Goal: Transaction & Acquisition: Purchase product/service

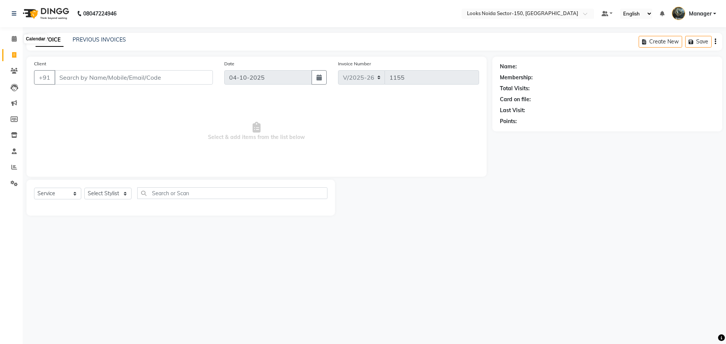
select select "8587"
select select "service"
click at [12, 41] on icon at bounding box center [14, 39] width 5 height 6
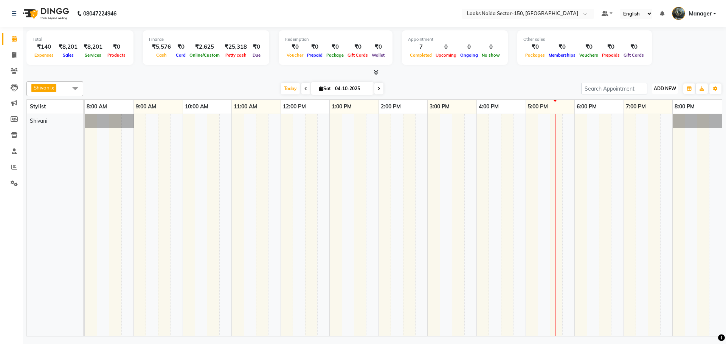
click at [664, 88] on span "ADD NEW" at bounding box center [665, 89] width 22 height 6
click at [650, 123] on link "Add Expense" at bounding box center [648, 123] width 60 height 10
select select "1"
select select "7800"
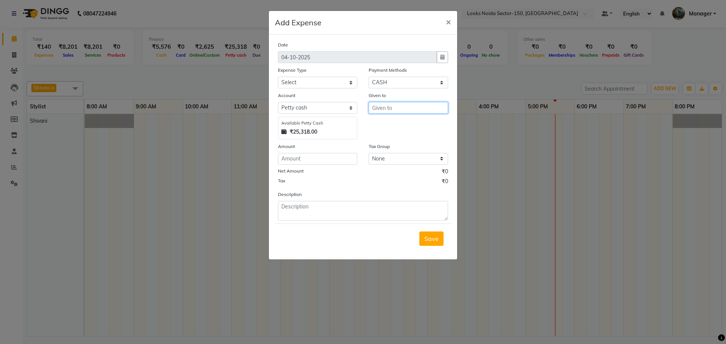
click at [396, 107] on input "text" at bounding box center [408, 108] width 79 height 12
drag, startPoint x: 396, startPoint y: 107, endPoint x: 387, endPoint y: 106, distance: 9.9
click at [389, 99] on div "Given to" at bounding box center [408, 96] width 79 height 11
click at [378, 110] on input "text" at bounding box center [408, 108] width 79 height 12
click at [395, 139] on ngb-highlight "C ounter_Sales" at bounding box center [398, 136] width 41 height 8
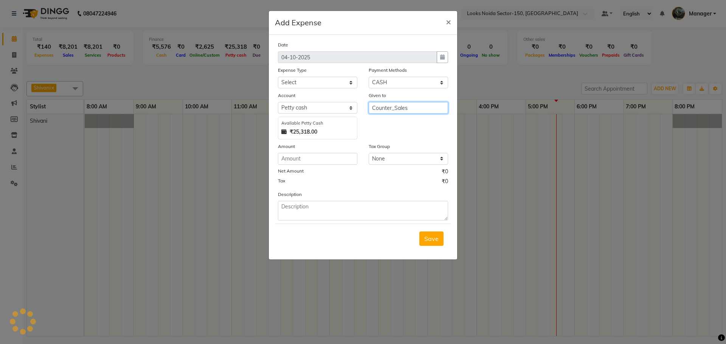
type input "Counter_Sales"
click at [303, 82] on select "Select Accommodation Aesthetics Bank Deposit BLINKIT Cash Handover Client Refun…" at bounding box center [317, 83] width 79 height 12
select select "24070"
click at [278, 77] on select "Select Accommodation Aesthetics Bank Deposit BLINKIT Cash Handover Client Refun…" at bounding box center [317, 83] width 79 height 12
click at [311, 155] on input "number" at bounding box center [317, 159] width 79 height 12
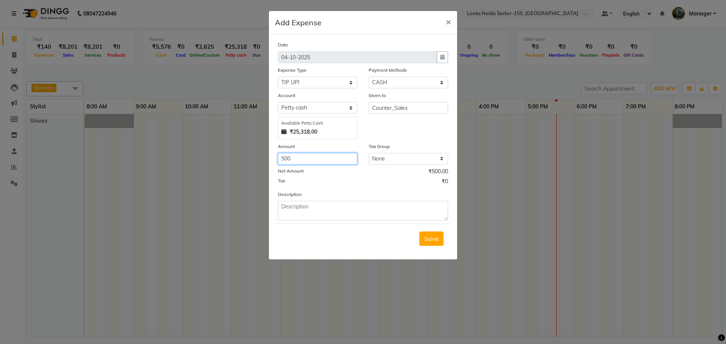
type input "500"
click at [321, 207] on textarea at bounding box center [363, 211] width 170 height 20
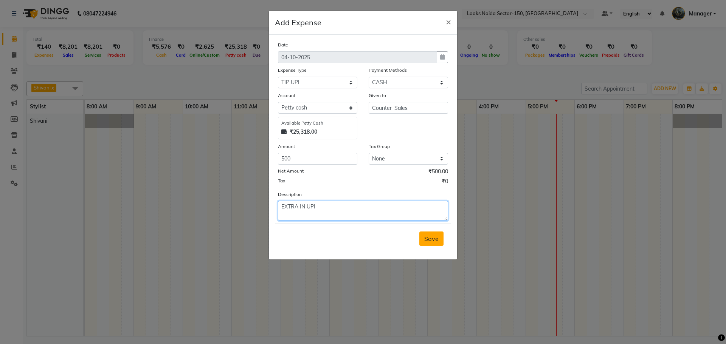
type textarea "EXTRA IN UPI"
click at [438, 239] on span "Save" at bounding box center [431, 239] width 14 height 8
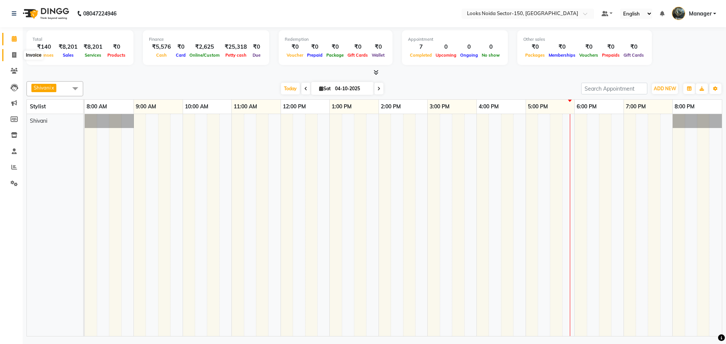
click at [16, 58] on span at bounding box center [14, 55] width 13 height 9
select select "service"
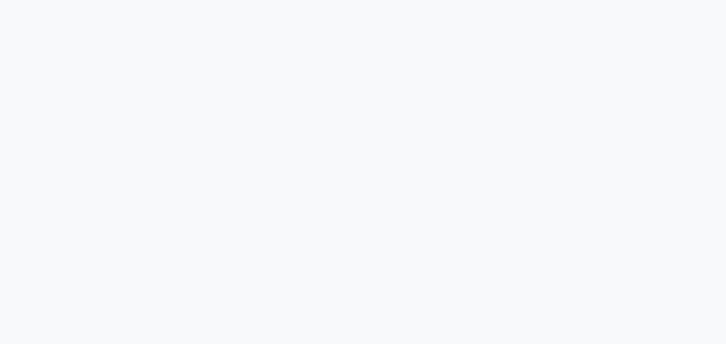
select select "service"
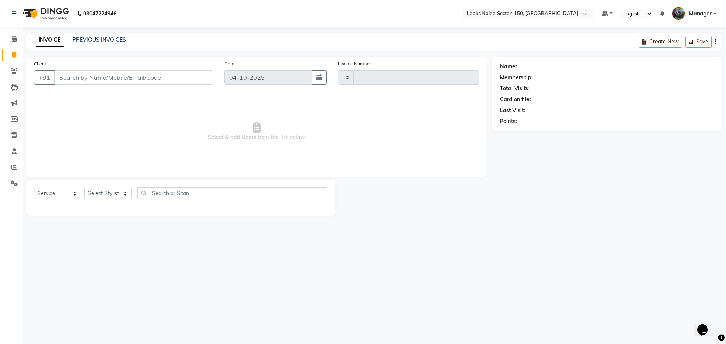
type input "1155"
select select "8587"
click at [10, 181] on span at bounding box center [14, 184] width 13 height 9
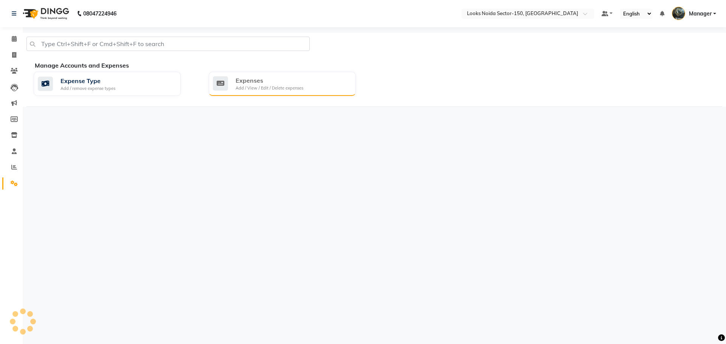
click at [234, 94] on div "Expenses Add / View / Edit / Delete expenses" at bounding box center [282, 84] width 147 height 24
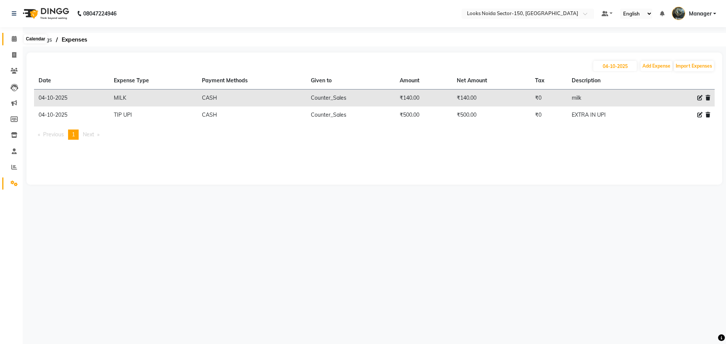
click at [17, 38] on icon at bounding box center [14, 39] width 5 height 6
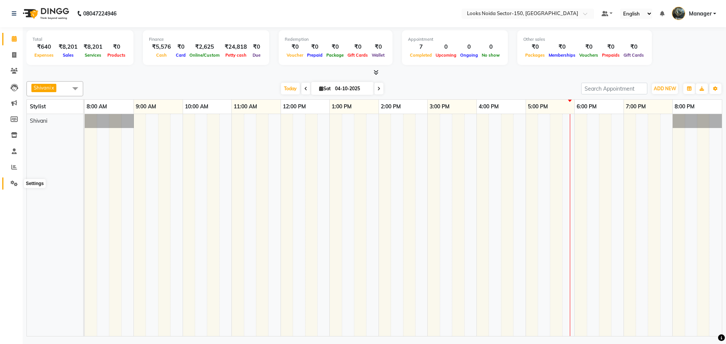
click at [13, 186] on icon at bounding box center [14, 184] width 7 height 6
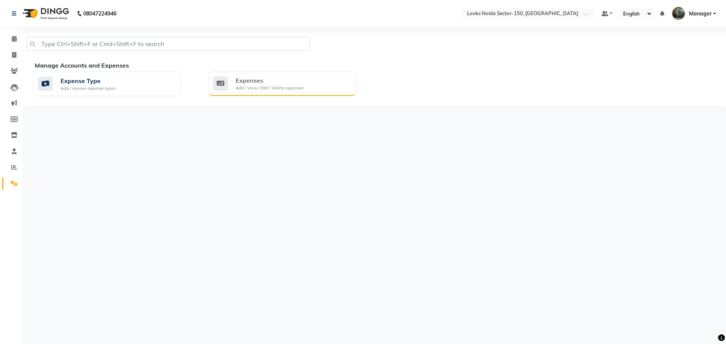
click at [237, 88] on div "Add / View / Edit / Delete expenses" at bounding box center [269, 88] width 68 height 6
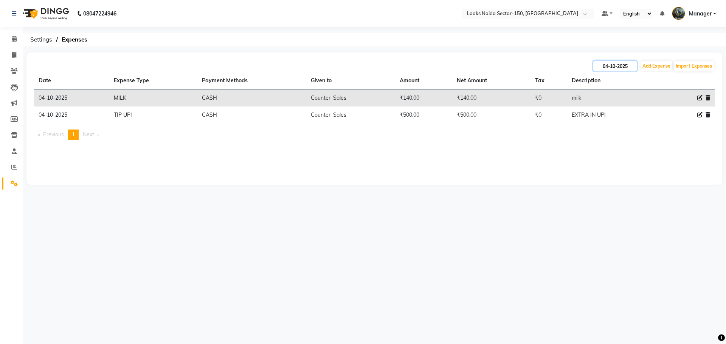
click at [623, 67] on input "04-10-2025" at bounding box center [614, 66] width 43 height 11
select select "10"
select select "2025"
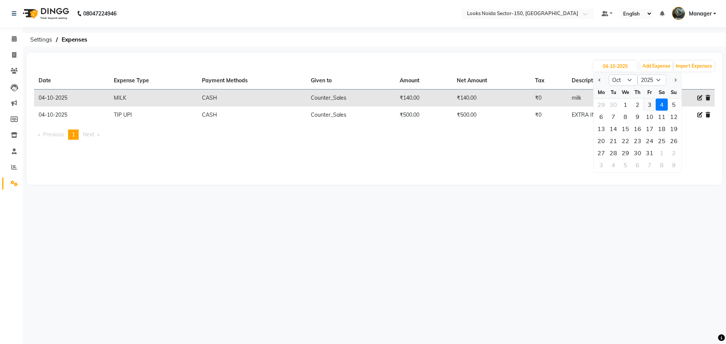
click at [646, 104] on div "3" at bounding box center [649, 105] width 12 height 12
type input "03-10-2025"
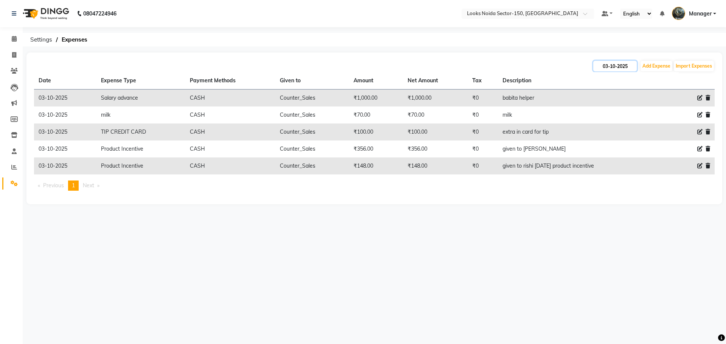
click at [632, 66] on input "03-10-2025" at bounding box center [614, 66] width 43 height 11
select select "10"
select select "2025"
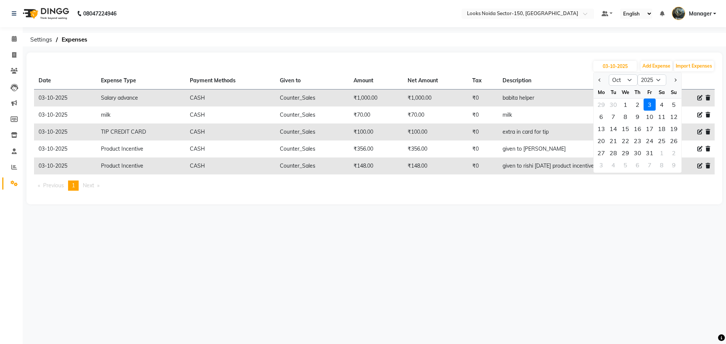
click at [573, 222] on div "08047224946 Select Location × Looks Noida Sector-150, Uttar Pradesh Default Pan…" at bounding box center [363, 172] width 726 height 344
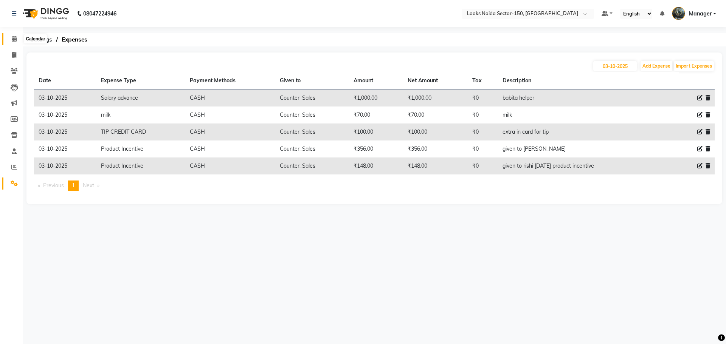
click at [15, 37] on icon at bounding box center [14, 39] width 5 height 6
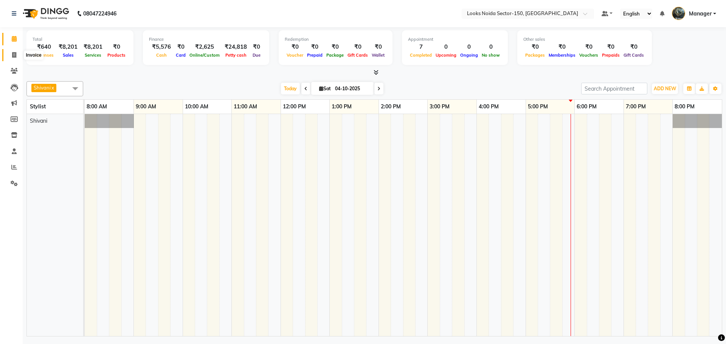
click at [14, 52] on icon at bounding box center [14, 55] width 4 height 6
select select "service"
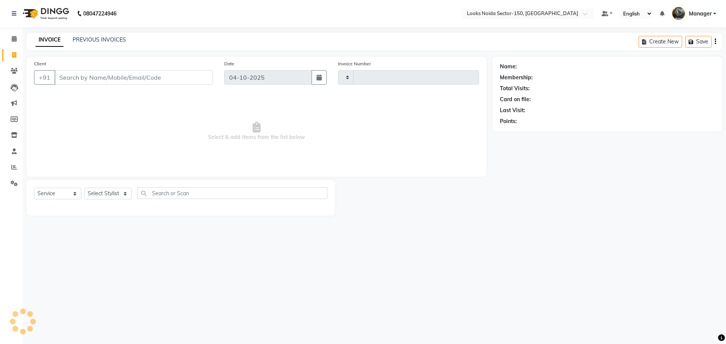
type input "1155"
select select "8587"
drag, startPoint x: 725, startPoint y: 157, endPoint x: 709, endPoint y: 156, distance: 15.9
drag, startPoint x: 709, startPoint y: 156, endPoint x: 723, endPoint y: 179, distance: 26.4
drag, startPoint x: 723, startPoint y: 179, endPoint x: 708, endPoint y: 250, distance: 72.7
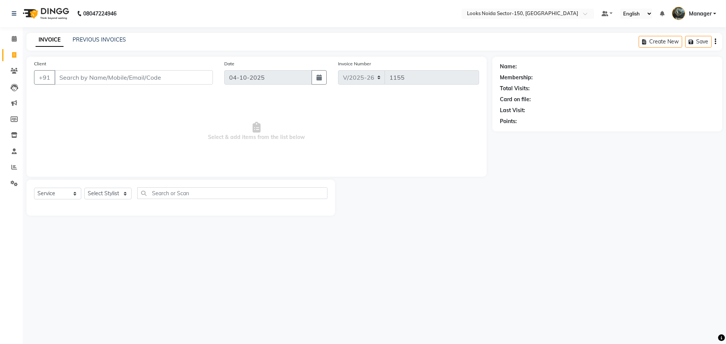
drag, startPoint x: 708, startPoint y: 250, endPoint x: 698, endPoint y: 288, distance: 39.0
click at [119, 194] on select "Select Stylist Amir_BRB Ankita_Pdct Arshad Counter_Sales Deepa Faizan_pdct Farm…" at bounding box center [107, 194] width 47 height 12
select select "91177"
click at [84, 188] on select "Select Stylist Amir_BRB Ankita_Pdct Arshad Counter_Sales Deepa Faizan_pdct Farm…" at bounding box center [107, 194] width 47 height 12
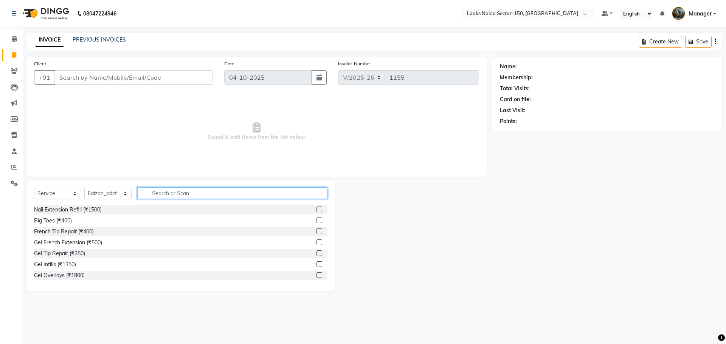
click at [227, 191] on input "text" at bounding box center [232, 193] width 190 height 12
type input "HEAD MA"
click at [316, 253] on label at bounding box center [319, 254] width 6 height 6
click at [316, 253] on input "checkbox" at bounding box center [318, 253] width 5 height 5
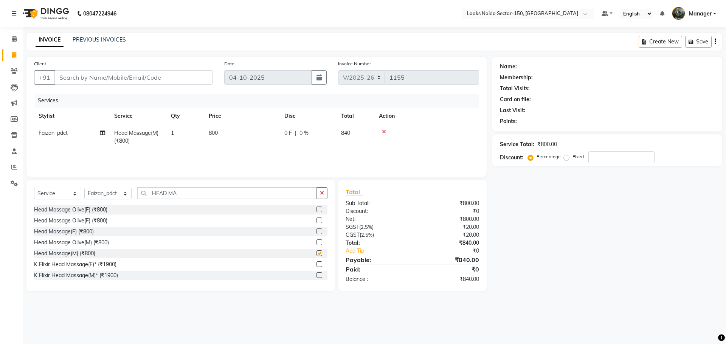
checkbox input "false"
click at [218, 133] on span "800" at bounding box center [213, 133] width 9 height 7
select select "91177"
drag, startPoint x: 283, startPoint y: 133, endPoint x: 161, endPoint y: 149, distance: 123.1
click at [155, 156] on tr "Amir_BRB Ankita_Pdct Arshad Counter_Sales Deepa Faizan_pdct Farman_BRB Jawed Ka…" at bounding box center [256, 141] width 445 height 32
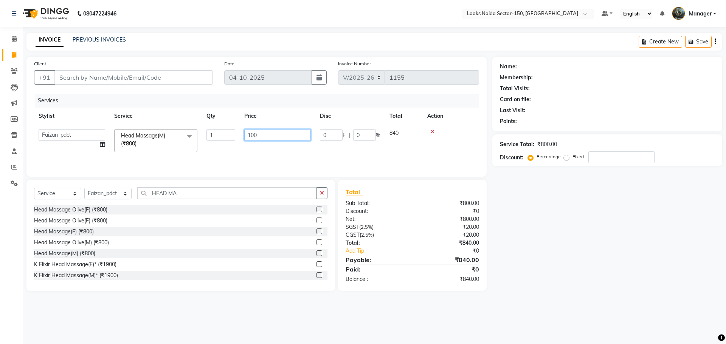
type input "1000"
click at [247, 149] on td "1000" at bounding box center [278, 141] width 76 height 32
select select "91177"
drag, startPoint x: 215, startPoint y: 197, endPoint x: 107, endPoint y: 208, distance: 109.4
click at [107, 208] on div "Select Service Product Membership Package Voucher Prepaid Gift Card Select Styl…" at bounding box center [180, 236] width 308 height 112
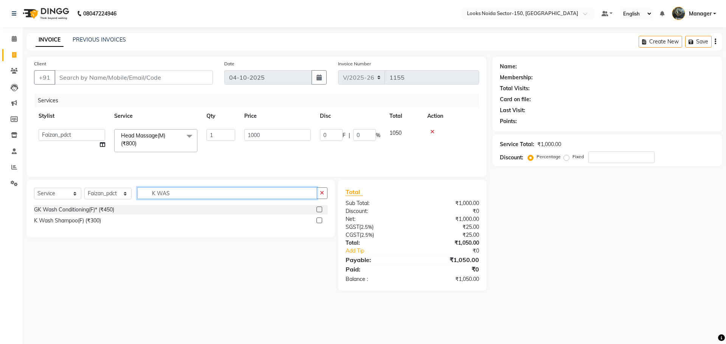
type input "K WAS"
click at [320, 220] on label at bounding box center [319, 221] width 6 height 6
click at [320, 220] on input "checkbox" at bounding box center [318, 220] width 5 height 5
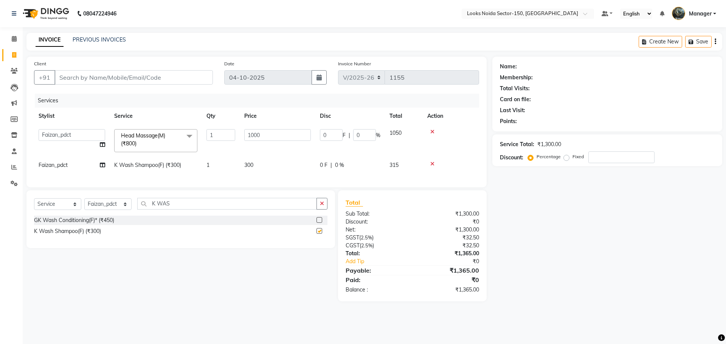
checkbox input "false"
click at [252, 167] on span "300" at bounding box center [248, 165] width 9 height 7
select select "91177"
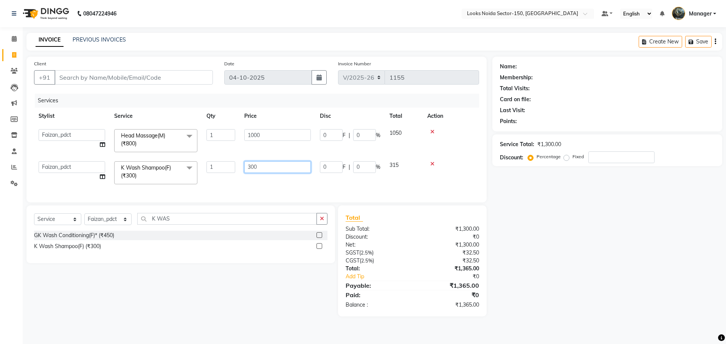
drag, startPoint x: 250, startPoint y: 169, endPoint x: 215, endPoint y: 181, distance: 37.2
click at [215, 181] on tr "Amir_BRB Ankita_Pdct Arshad Counter_Sales Deepa Faizan_pdct Farman_BRB Jawed Ka…" at bounding box center [256, 173] width 445 height 32
type input "400"
click at [232, 189] on div "Client +91 Date 04-10-2025 Invoice Number V/2025 V/2025-26 1155 Services Stylis…" at bounding box center [256, 130] width 460 height 146
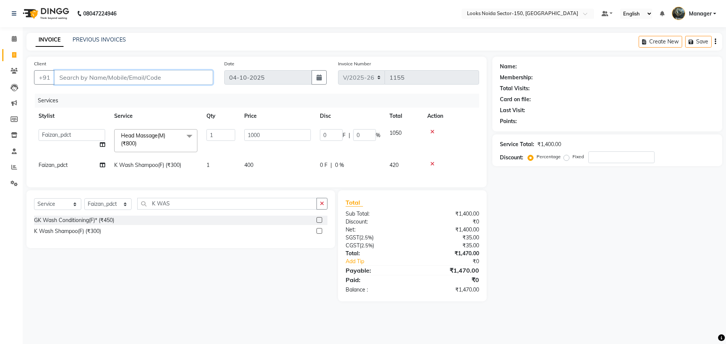
click at [119, 74] on input "Client" at bounding box center [133, 77] width 158 height 14
type input "9"
type input "0"
type input "9755543424"
click at [194, 78] on span "Add Client" at bounding box center [193, 78] width 30 height 8
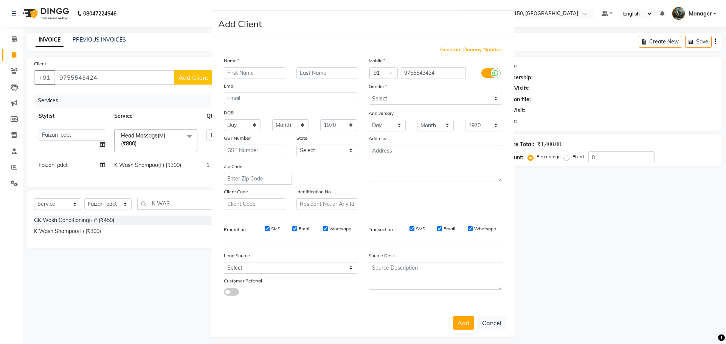
drag, startPoint x: 249, startPoint y: 70, endPoint x: 249, endPoint y: 64, distance: 5.7
click at [248, 69] on input "text" at bounding box center [254, 73] width 61 height 12
type input "[PERSON_NAME]"
click at [313, 73] on input "text" at bounding box center [326, 73] width 61 height 12
type input "SUNGH"
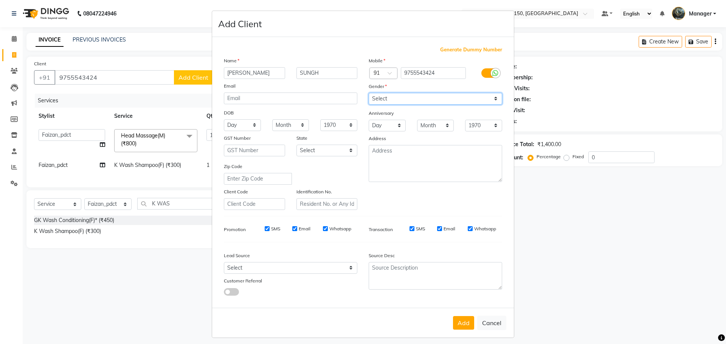
drag, startPoint x: 430, startPoint y: 100, endPoint x: 418, endPoint y: 100, distance: 12.1
click at [430, 100] on select "Select [DEMOGRAPHIC_DATA] [DEMOGRAPHIC_DATA] Other Prefer Not To Say" at bounding box center [435, 99] width 133 height 12
select select "[DEMOGRAPHIC_DATA]"
click at [369, 93] on select "Select [DEMOGRAPHIC_DATA] [DEMOGRAPHIC_DATA] Other Prefer Not To Say" at bounding box center [435, 99] width 133 height 12
click at [251, 125] on select "Day 01 02 03 04 05 06 07 08 09 10 11 12 13 14 15 16 17 18 19 20 21 22 23 24 25 …" at bounding box center [242, 125] width 37 height 12
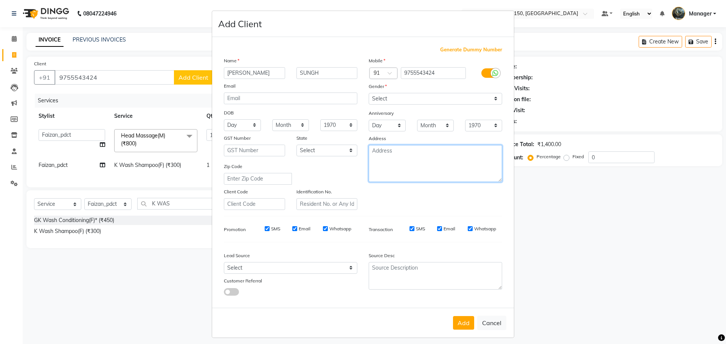
click at [424, 165] on textarea at bounding box center [435, 163] width 133 height 37
type textarea "LOOKS 149"
click at [467, 324] on button "Add" at bounding box center [463, 323] width 21 height 14
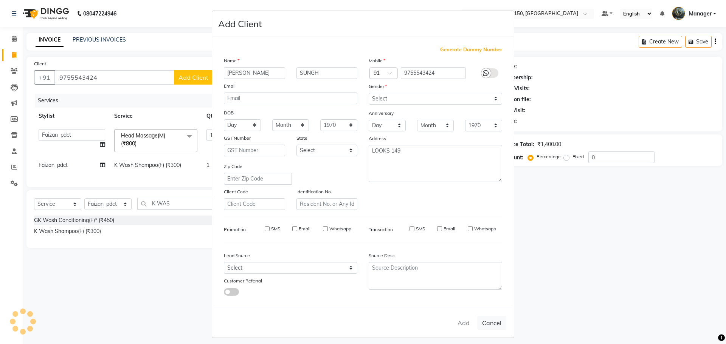
select select
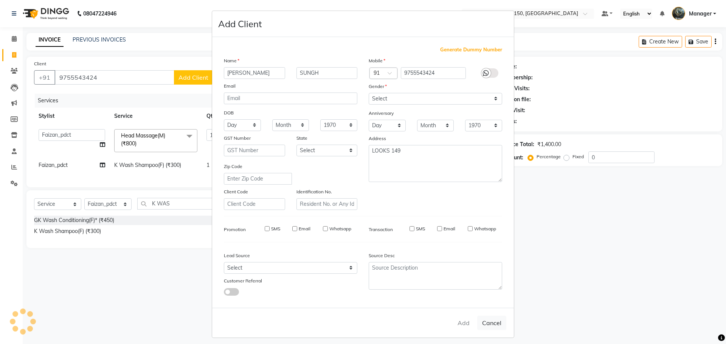
select select
checkbox input "false"
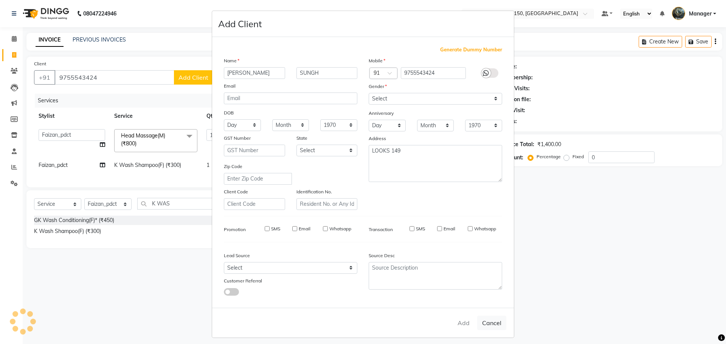
checkbox input "false"
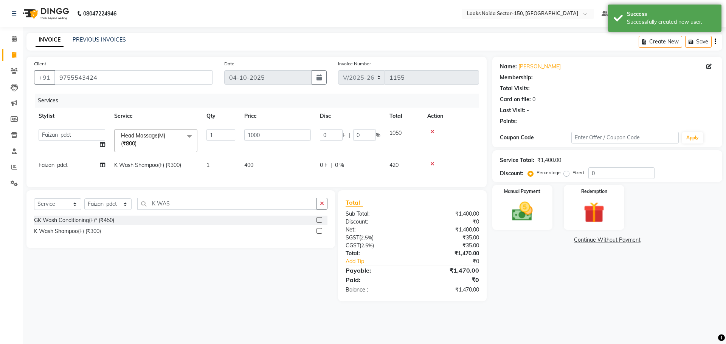
select select "1: Object"
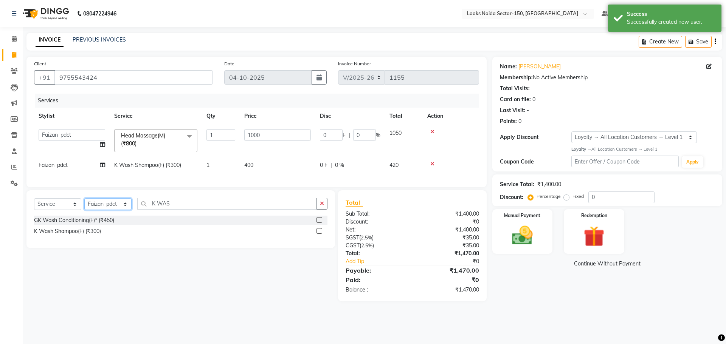
click at [127, 210] on select "Select Stylist [PERSON_NAME] Ankita_Pdct Arshad Counter_Sales [PERSON_NAME] Far…" at bounding box center [107, 204] width 47 height 12
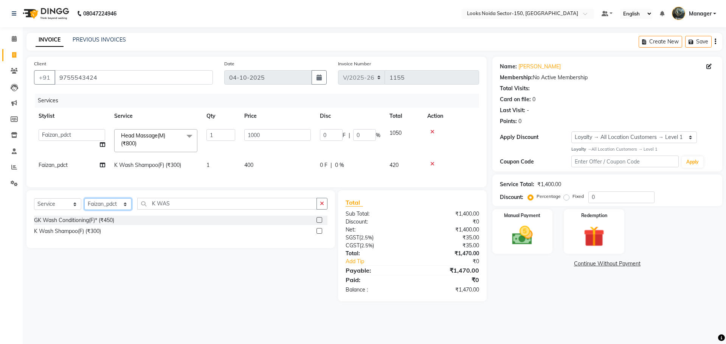
select select "85538"
click at [84, 204] on select "Select Stylist [PERSON_NAME] Ankita_Pdct Arshad Counter_Sales [PERSON_NAME] Far…" at bounding box center [107, 204] width 47 height 12
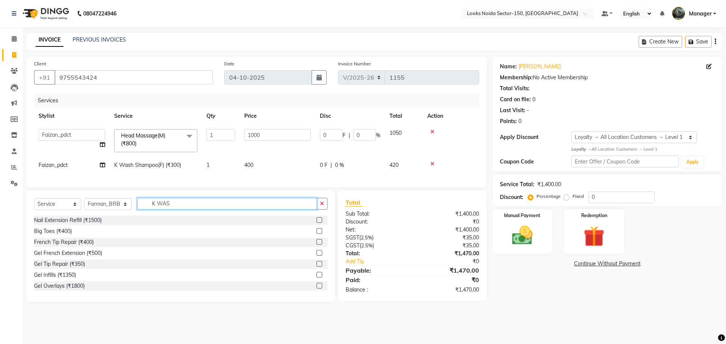
click at [199, 206] on input "K WAS" at bounding box center [227, 204] width 180 height 12
type input "K"
type input "CUT"
click at [316, 234] on label at bounding box center [319, 231] width 6 height 6
click at [316, 234] on input "checkbox" at bounding box center [318, 231] width 5 height 5
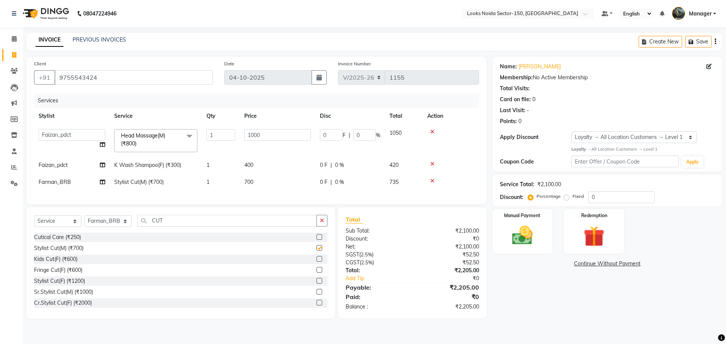
checkbox input "false"
drag, startPoint x: 170, startPoint y: 225, endPoint x: 124, endPoint y: 234, distance: 47.4
click at [124, 233] on div "Select Service Product Membership Package Voucher Prepaid Gift Card Select Styl…" at bounding box center [180, 224] width 293 height 18
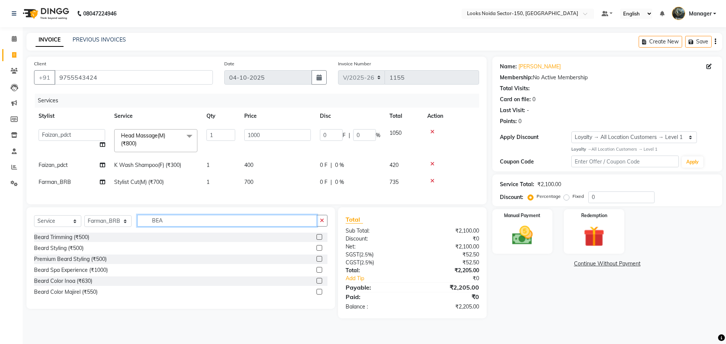
type input "BEA"
click at [319, 240] on label at bounding box center [319, 237] width 6 height 6
click at [319, 240] on input "checkbox" at bounding box center [318, 237] width 5 height 5
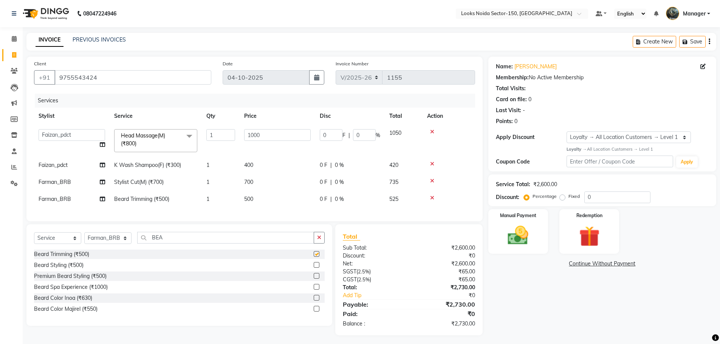
checkbox input "false"
click at [251, 182] on span "700" at bounding box center [248, 182] width 9 height 7
select select "85538"
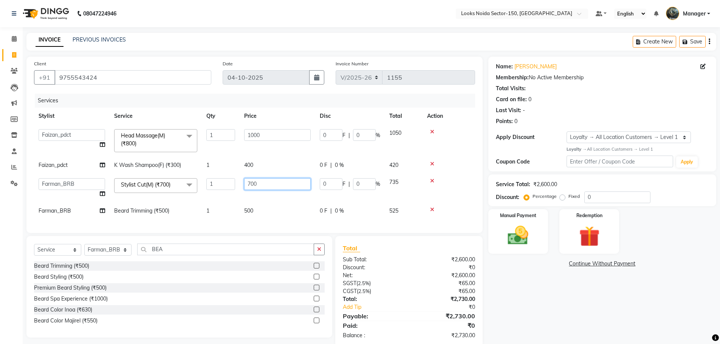
drag, startPoint x: 295, startPoint y: 184, endPoint x: 188, endPoint y: 199, distance: 108.0
click at [188, 199] on tr "Amir_BRB Ankita_Pdct Arshad Counter_Sales Deepa Faizan_pdct Farman_BRB Jawed Ka…" at bounding box center [254, 188] width 441 height 29
type input "500"
click at [251, 209] on div "Services Stylist Service Qty Price Disc Total Action Amir_BRB Ankita_Pdct Arsha…" at bounding box center [254, 160] width 441 height 132
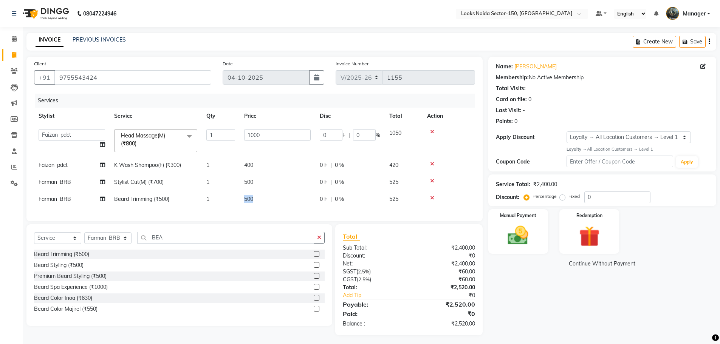
drag, startPoint x: 268, startPoint y: 200, endPoint x: 237, endPoint y: 203, distance: 30.8
click at [237, 203] on tr "Farman_BRB Beard Trimming (₹500) 1 500 0 F | 0 % 525" at bounding box center [254, 199] width 441 height 17
click at [249, 197] on span "500" at bounding box center [248, 199] width 9 height 7
select select "85538"
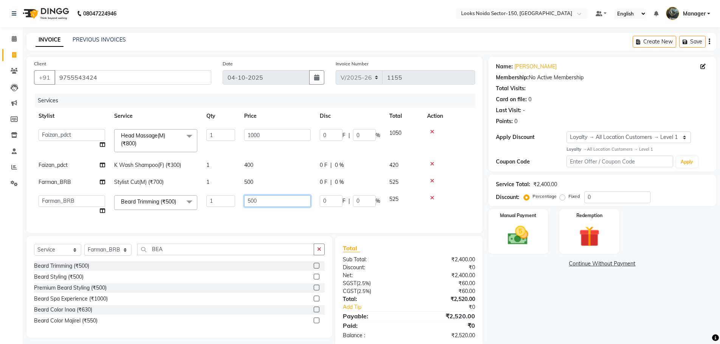
click at [267, 204] on input "500" at bounding box center [277, 201] width 67 height 12
type input "5"
type input "350"
click at [242, 220] on div "Client +91 9755543424 Date 04-10-2025 Invoice Number V/2025 V/2025-26 1155 Serv…" at bounding box center [254, 145] width 456 height 177
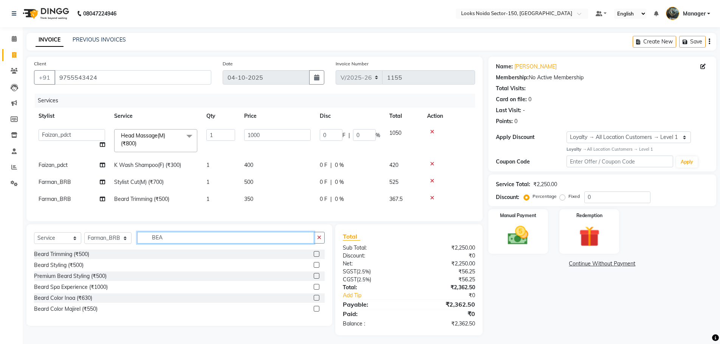
click at [162, 242] on input "BEA" at bounding box center [225, 238] width 177 height 12
type input "B"
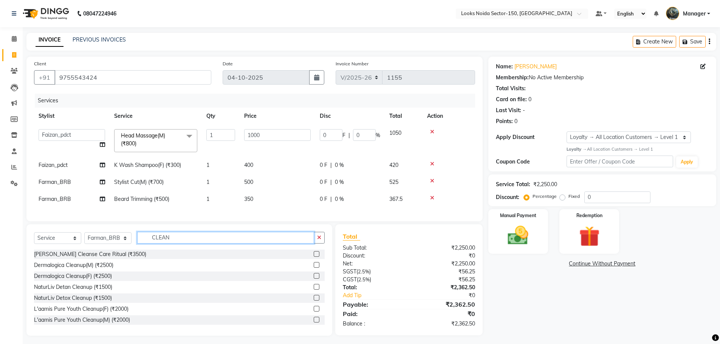
type input "CLEAN"
click at [314, 323] on label at bounding box center [317, 320] width 6 height 6
click at [314, 323] on input "checkbox" at bounding box center [316, 320] width 5 height 5
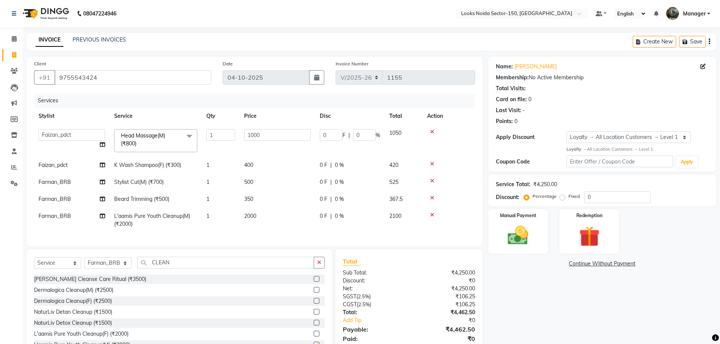
checkbox input "false"
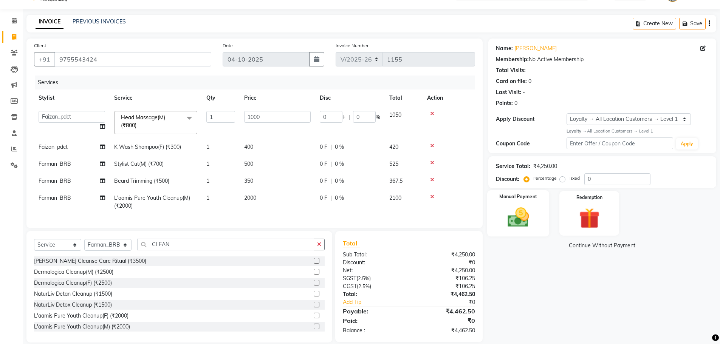
scroll to position [34, 0]
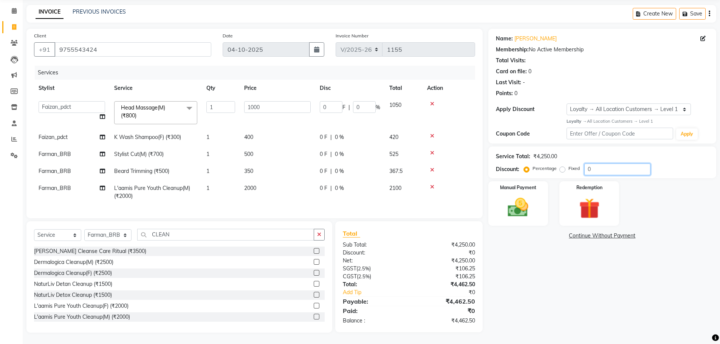
click at [598, 167] on input "0" at bounding box center [617, 170] width 66 height 12
type input "1"
type input "10"
type input "1"
type input "10"
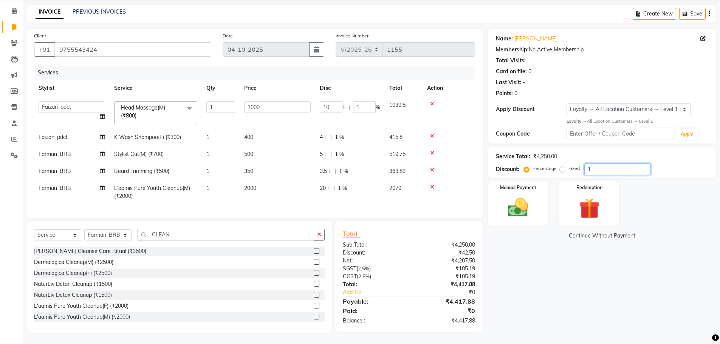
type input "100"
type input "10"
click at [525, 195] on img at bounding box center [518, 207] width 35 height 25
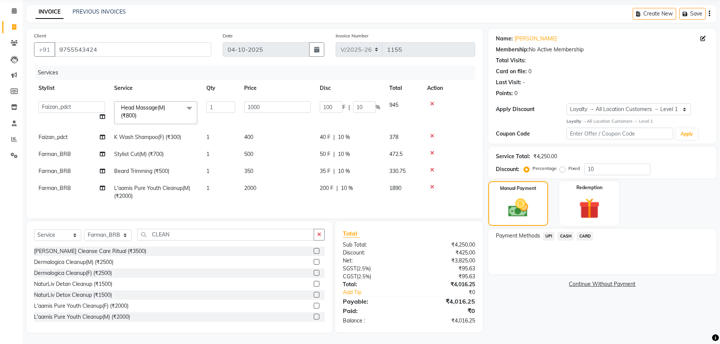
click at [252, 134] on span "400" at bounding box center [248, 137] width 9 height 7
select select "91177"
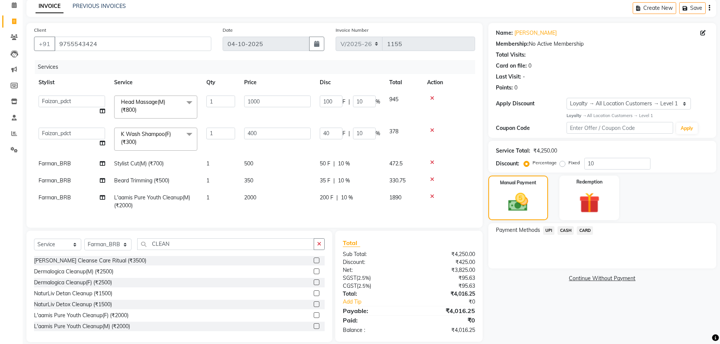
click at [249, 162] on span "500" at bounding box center [248, 163] width 9 height 7
select select "85538"
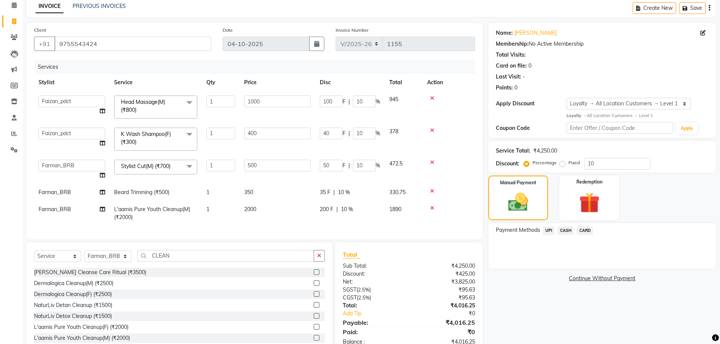
click at [247, 189] on span "350" at bounding box center [248, 192] width 9 height 7
select select "85538"
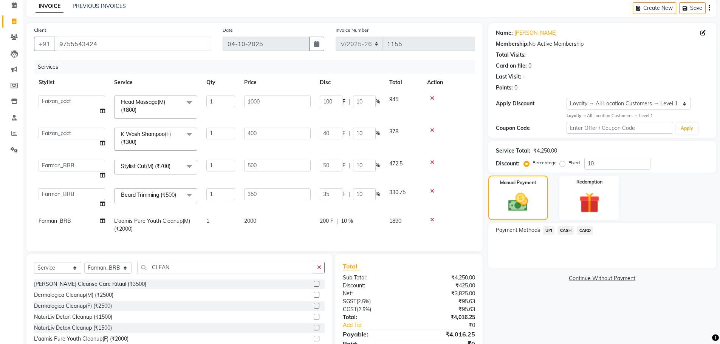
click at [256, 219] on span "2000" at bounding box center [250, 221] width 12 height 7
select select "85538"
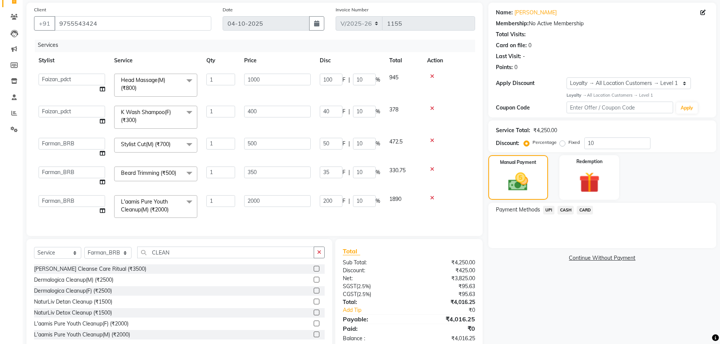
scroll to position [72, 0]
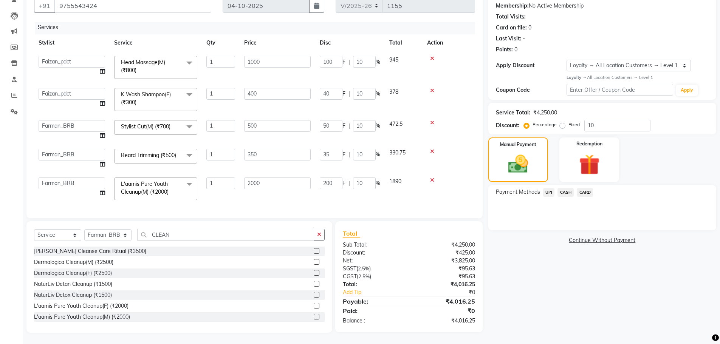
click at [549, 194] on span "UPI" at bounding box center [549, 192] width 12 height 9
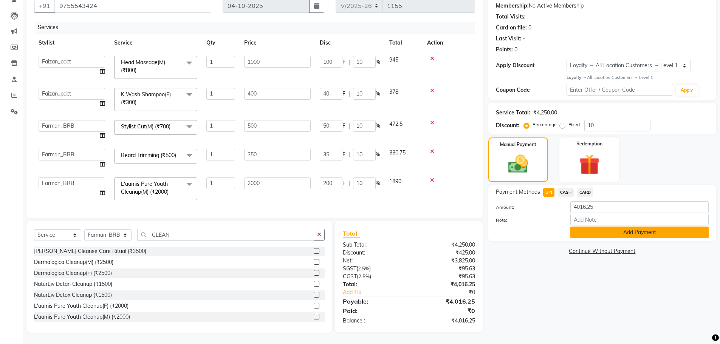
click at [596, 231] on button "Add Payment" at bounding box center [639, 233] width 138 height 12
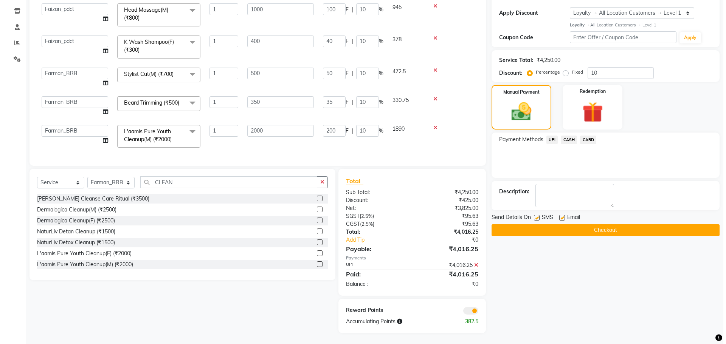
scroll to position [125, 0]
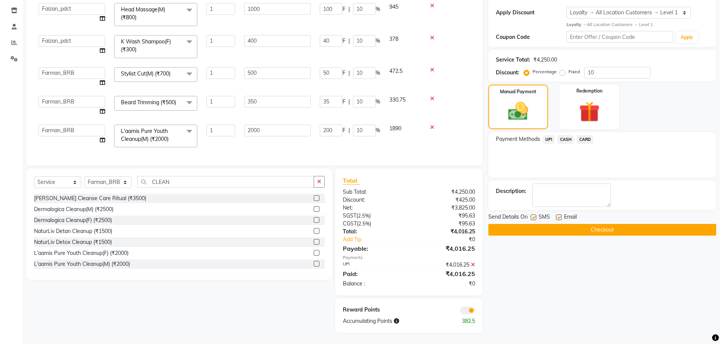
click at [473, 309] on span at bounding box center [467, 311] width 15 height 8
click at [475, 312] on input "checkbox" at bounding box center [475, 312] width 0 height 0
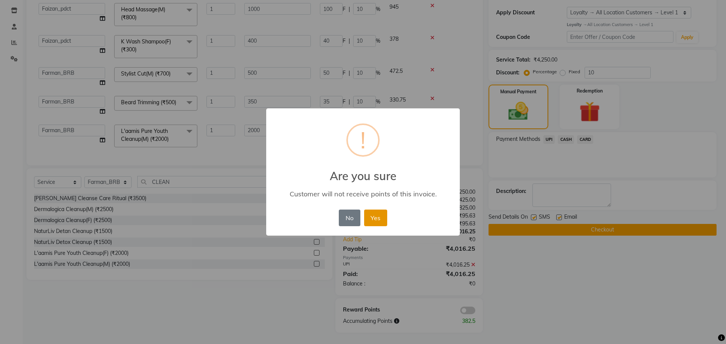
click at [378, 214] on button "Yes" at bounding box center [375, 218] width 23 height 17
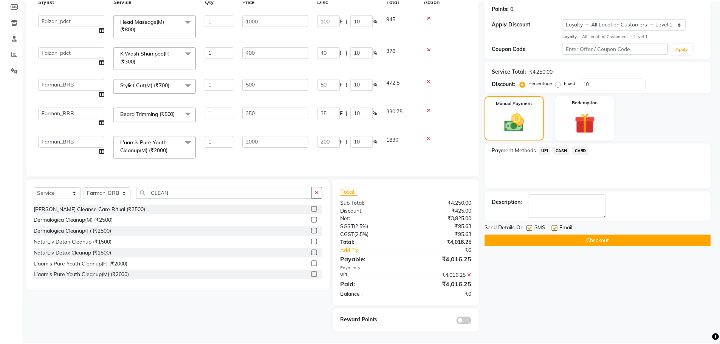
scroll to position [114, 0]
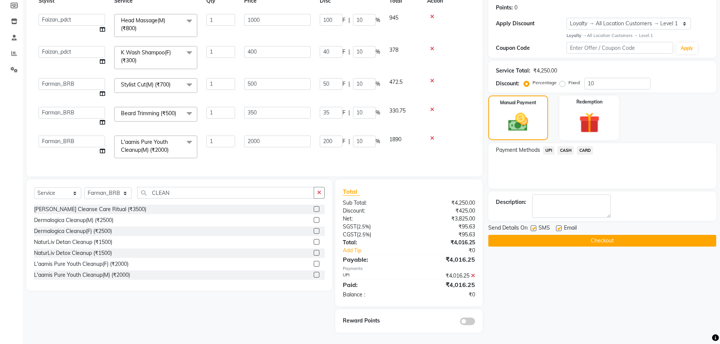
click at [561, 229] on label at bounding box center [559, 229] width 6 height 6
click at [561, 229] on input "checkbox" at bounding box center [558, 228] width 5 height 5
checkbox input "false"
click at [513, 245] on button "Checkout" at bounding box center [602, 241] width 228 height 12
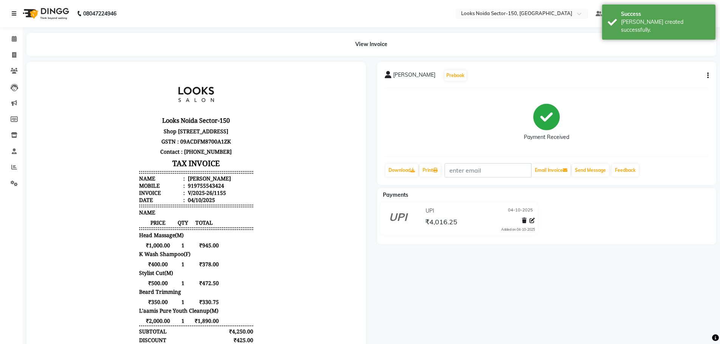
click at [14, 13] on icon at bounding box center [14, 13] width 5 height 5
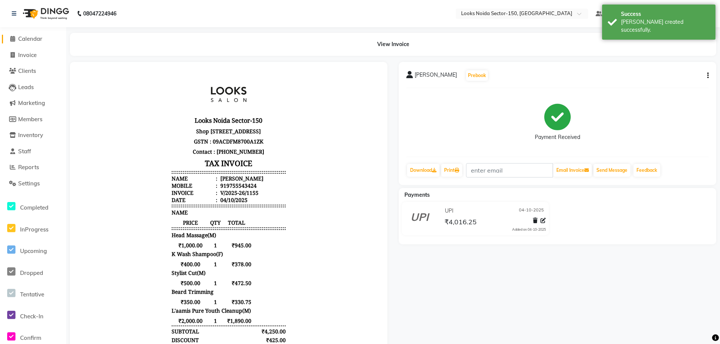
click at [26, 39] on span "Calendar" at bounding box center [30, 38] width 24 height 7
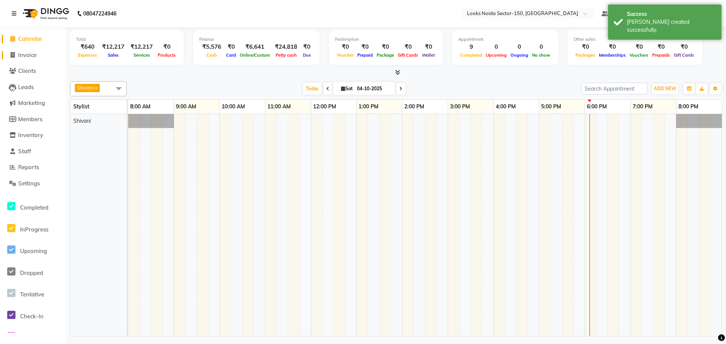
click at [33, 59] on link "Invoice" at bounding box center [33, 55] width 62 height 9
select select "8587"
select select "service"
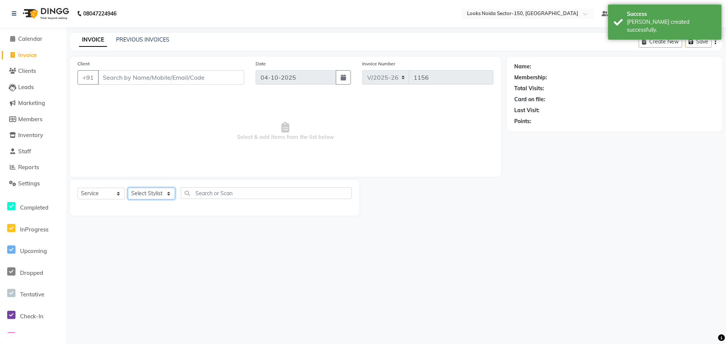
click at [155, 193] on select "Select Stylist [PERSON_NAME] Ankita_Pdct Arshad Counter_Sales [PERSON_NAME] Far…" at bounding box center [151, 194] width 47 height 12
select select "85482"
click at [128, 188] on select "Select Stylist [PERSON_NAME] Ankita_Pdct Arshad Counter_Sales [PERSON_NAME] Far…" at bounding box center [151, 194] width 47 height 12
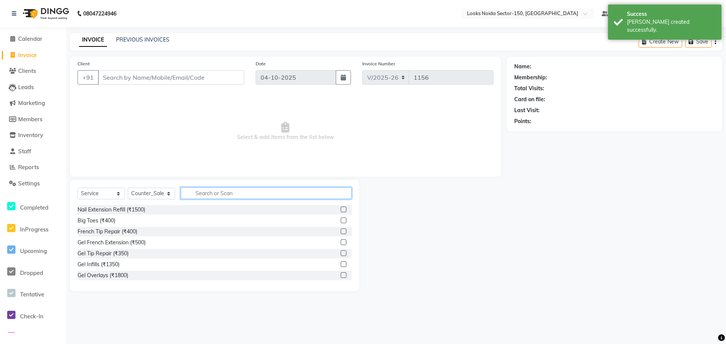
click at [220, 191] on input "text" at bounding box center [266, 193] width 171 height 12
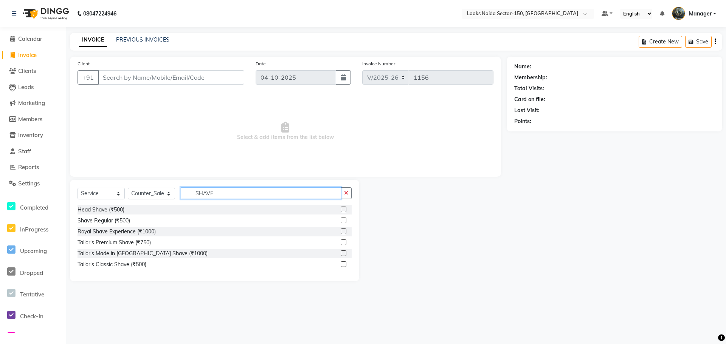
type input "SHAVE"
click at [343, 220] on label at bounding box center [344, 221] width 6 height 6
click at [343, 220] on input "checkbox" at bounding box center [343, 220] width 5 height 5
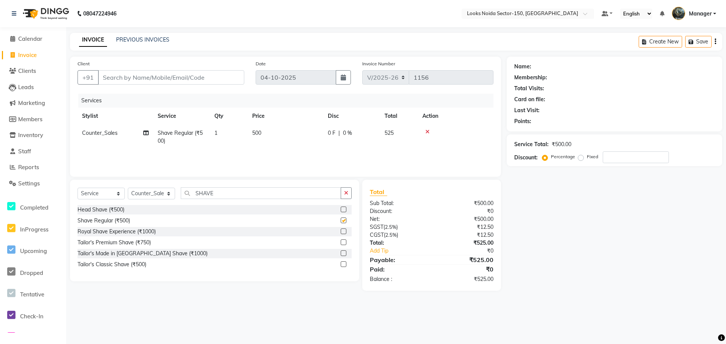
checkbox input "false"
drag, startPoint x: 252, startPoint y: 130, endPoint x: 284, endPoint y: 133, distance: 31.9
click at [256, 131] on span "500" at bounding box center [256, 133] width 9 height 7
select select "85482"
drag, startPoint x: 299, startPoint y: 133, endPoint x: 256, endPoint y: 149, distance: 46.1
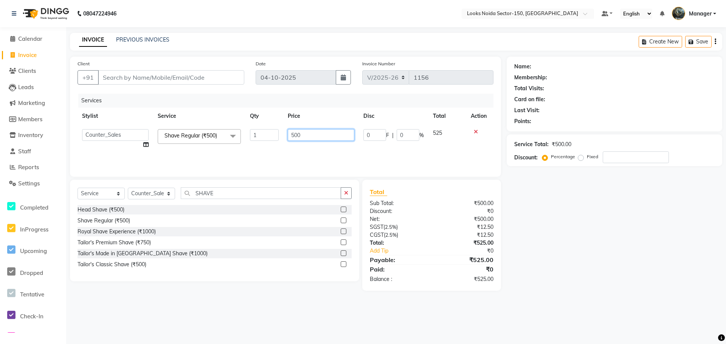
click at [256, 149] on tr "Amir_BRB Ankita_Pdct Arshad Counter_Sales Deepa Faizan_pdct Farman_BRB Jawed Ka…" at bounding box center [285, 139] width 416 height 29
type input "300"
click at [246, 158] on div "Services Stylist Service Qty Price Disc Total Action Counter_Sales Shave Regula…" at bounding box center [285, 132] width 416 height 76
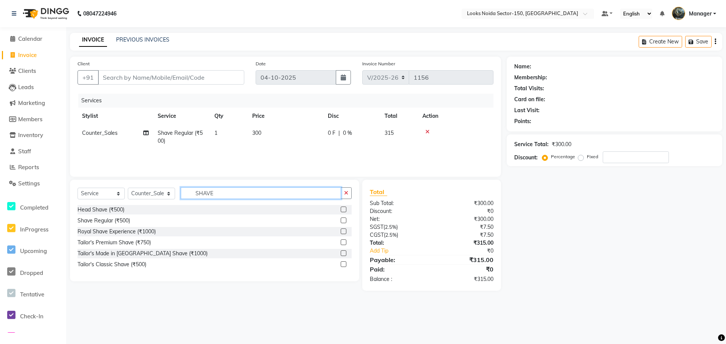
drag, startPoint x: 219, startPoint y: 196, endPoint x: 192, endPoint y: 218, distance: 34.7
click at [192, 218] on div "Select Service Product Membership Package Voucher Prepaid Gift Card Select Styl…" at bounding box center [214, 231] width 289 height 102
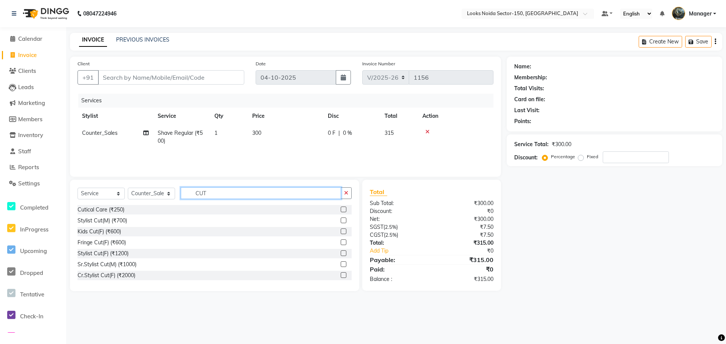
type input "CUT"
click at [341, 221] on label at bounding box center [344, 221] width 6 height 6
click at [341, 221] on input "checkbox" at bounding box center [343, 220] width 5 height 5
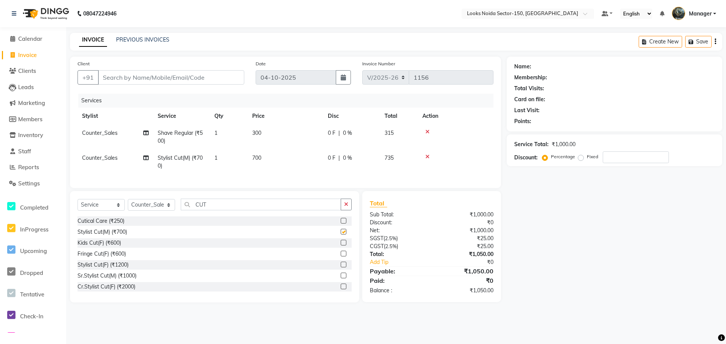
checkbox input "false"
click at [260, 157] on span "700" at bounding box center [256, 158] width 9 height 7
select select "85482"
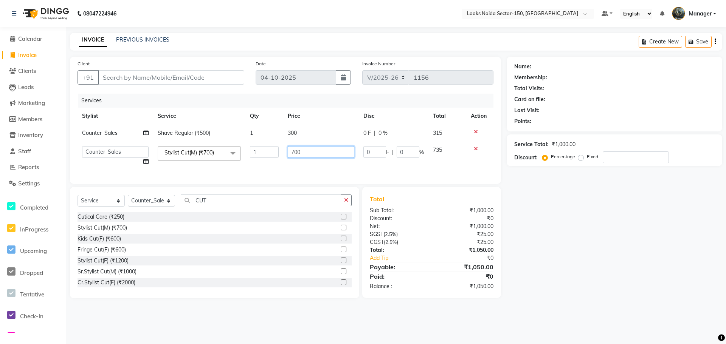
drag, startPoint x: 300, startPoint y: 154, endPoint x: 274, endPoint y: 155, distance: 26.1
click at [276, 162] on tr "Amir_BRB Ankita_Pdct Arshad Counter_Sales Deepa Faizan_pdct Farman_BRB Jawed Ka…" at bounding box center [285, 156] width 416 height 29
type input "500"
click at [269, 167] on tr "Amir_BRB Ankita_Pdct Arshad Counter_Sales Deepa Faizan_pdct Farman_BRB Jawed Ka…" at bounding box center [285, 156] width 416 height 29
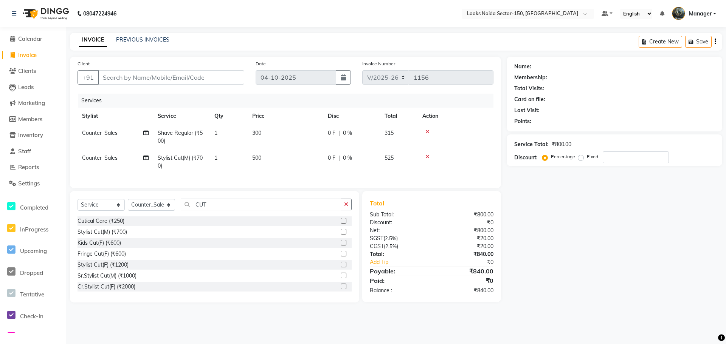
click at [150, 69] on div "Client +91" at bounding box center [161, 75] width 178 height 31
click at [149, 81] on input "Client" at bounding box center [171, 77] width 146 height 14
paste input "9811398551"
type input "9811398551"
type input "0"
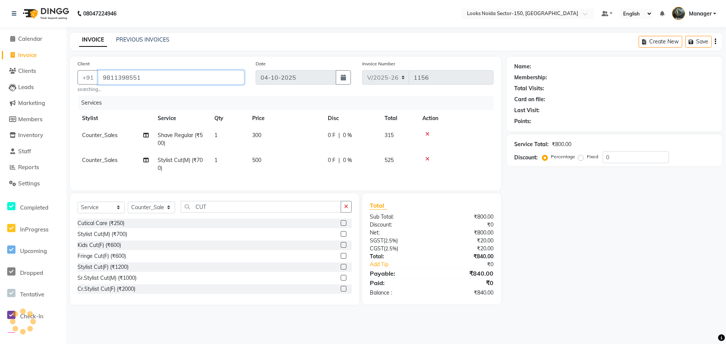
type input "9811398551"
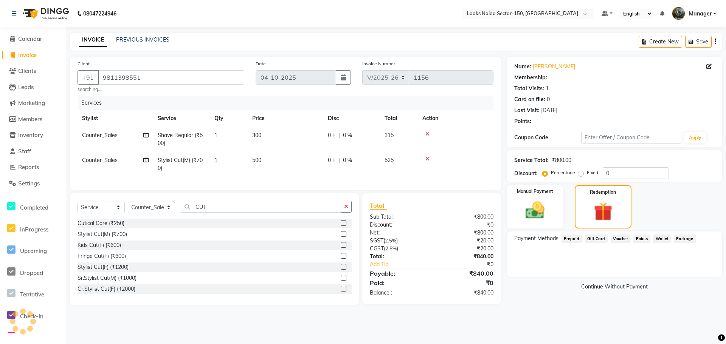
select select "1: Object"
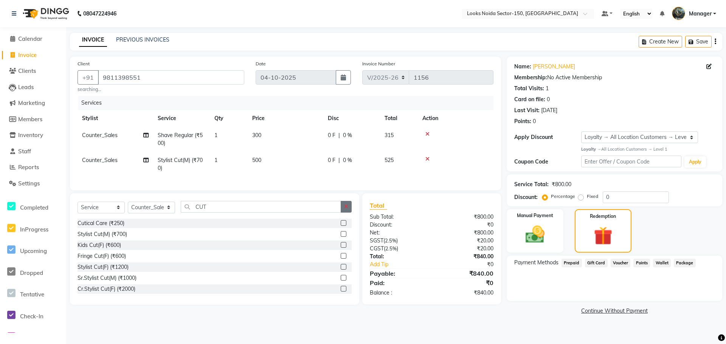
drag, startPoint x: 346, startPoint y: 215, endPoint x: 321, endPoint y: 214, distance: 25.0
click at [345, 213] on button "button" at bounding box center [346, 207] width 11 height 12
click at [152, 212] on select "Select Stylist [PERSON_NAME] Ankita_Pdct Arshad Counter_Sales [PERSON_NAME] Far…" at bounding box center [151, 208] width 47 height 12
select select "88093"
click at [128, 207] on select "Select Stylist [PERSON_NAME] Ankita_Pdct Arshad Counter_Sales [PERSON_NAME] Far…" at bounding box center [151, 208] width 47 height 12
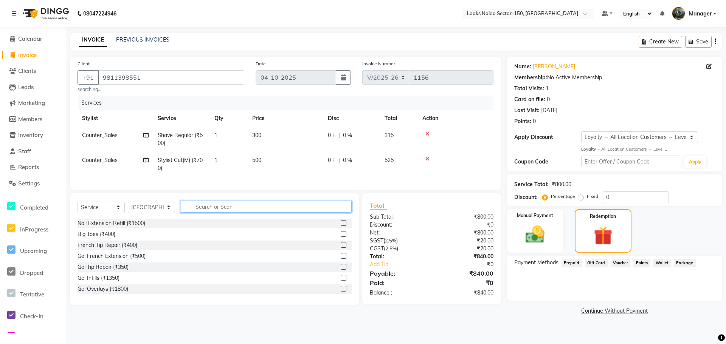
click at [227, 213] on input "text" at bounding box center [266, 207] width 171 height 12
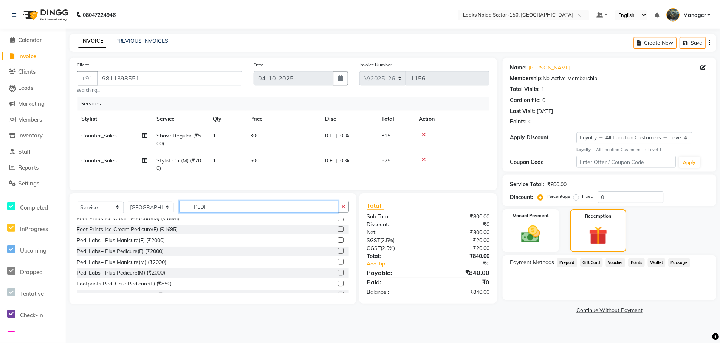
scroll to position [111, 0]
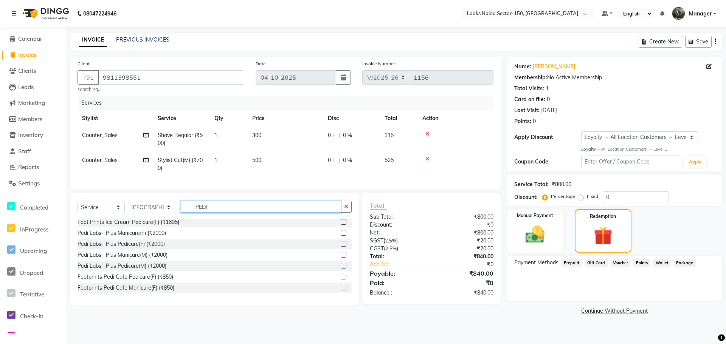
type input "PEDI"
click at [341, 291] on label at bounding box center [344, 288] width 6 height 6
click at [341, 291] on input "checkbox" at bounding box center [343, 288] width 5 height 5
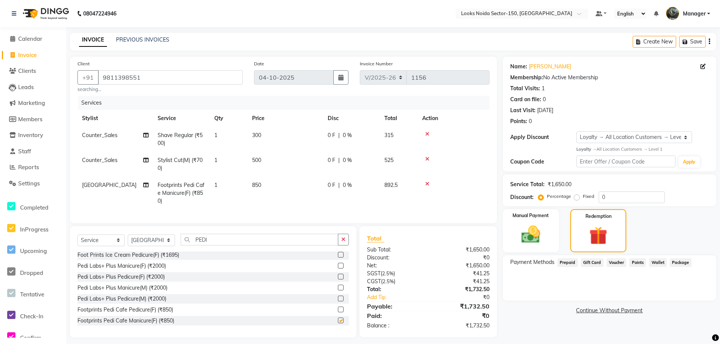
checkbox input "false"
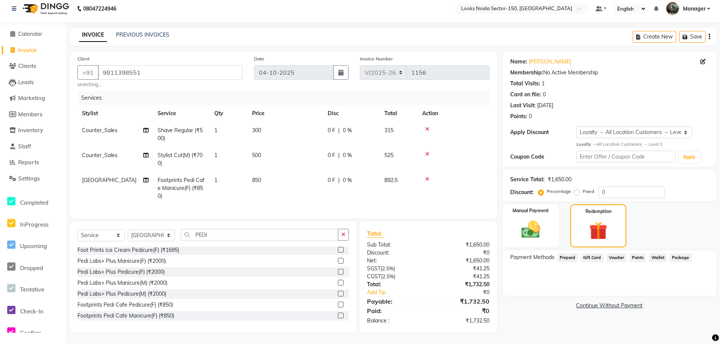
scroll to position [11, 0]
click at [338, 306] on label at bounding box center [341, 305] width 6 height 6
click at [338, 306] on input "checkbox" at bounding box center [340, 305] width 5 height 5
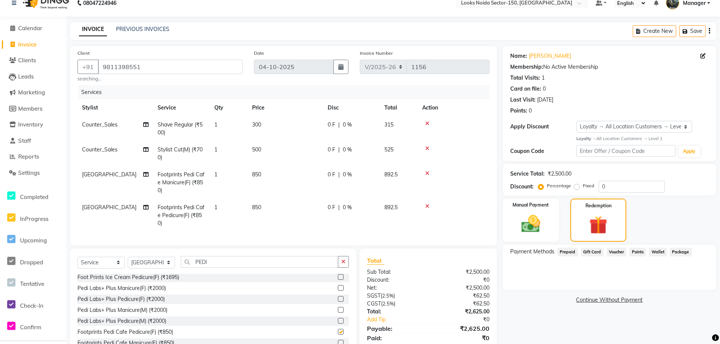
checkbox input "false"
click at [429, 173] on div at bounding box center [453, 173] width 63 height 5
click at [428, 173] on icon at bounding box center [427, 173] width 4 height 5
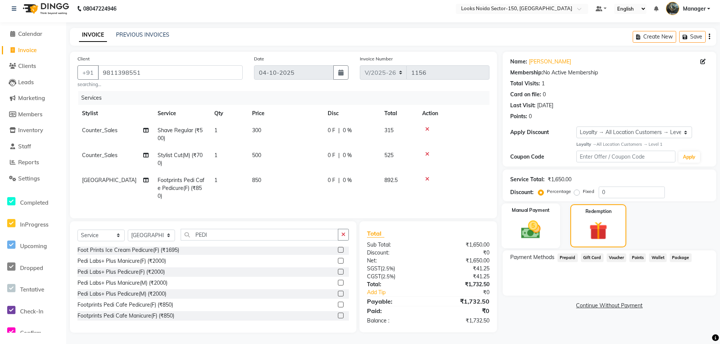
click at [551, 229] on div "Manual Payment" at bounding box center [531, 226] width 59 height 45
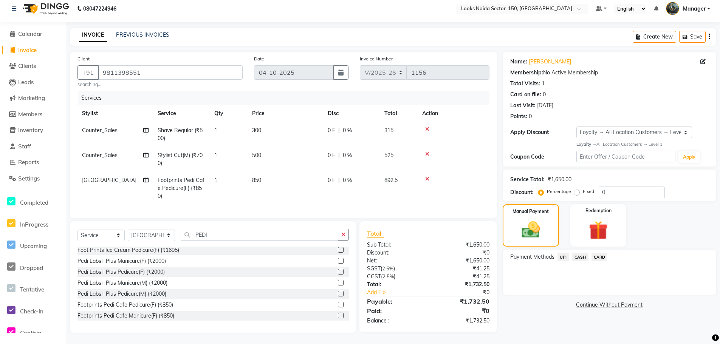
click at [580, 253] on span "CASH" at bounding box center [580, 257] width 16 height 9
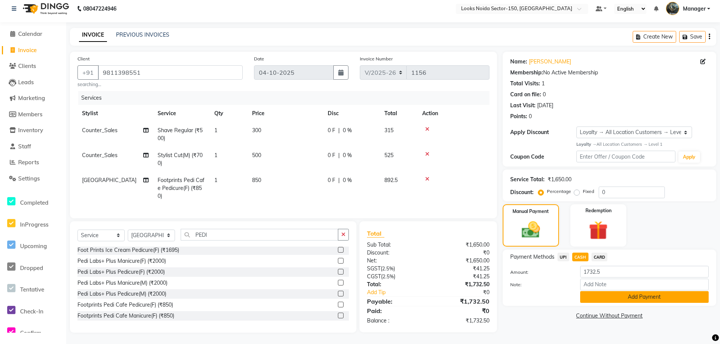
click at [598, 293] on button "Add Payment" at bounding box center [644, 297] width 129 height 12
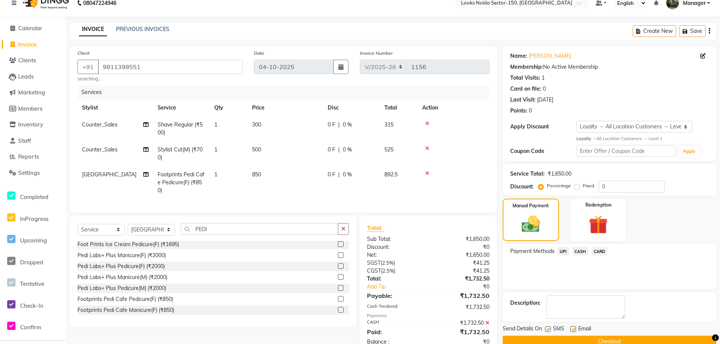
scroll to position [74, 0]
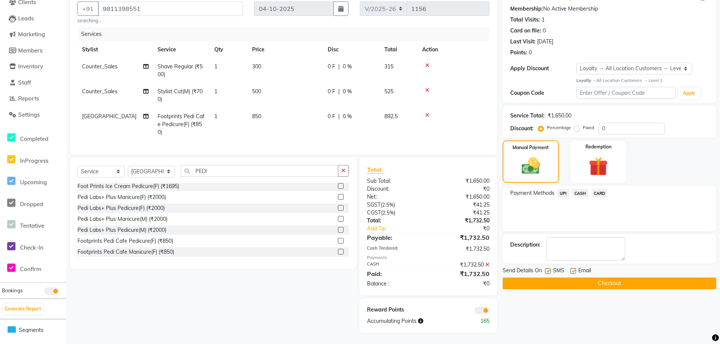
click at [532, 278] on button "Checkout" at bounding box center [610, 284] width 214 height 12
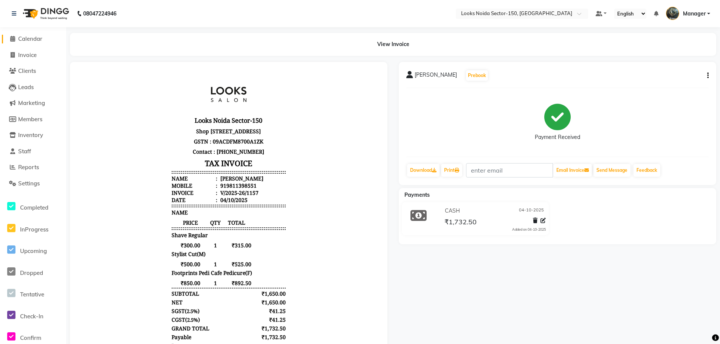
drag, startPoint x: -77, startPoint y: 293, endPoint x: 30, endPoint y: 39, distance: 275.9
click at [30, 39] on span "Calendar" at bounding box center [30, 38] width 24 height 7
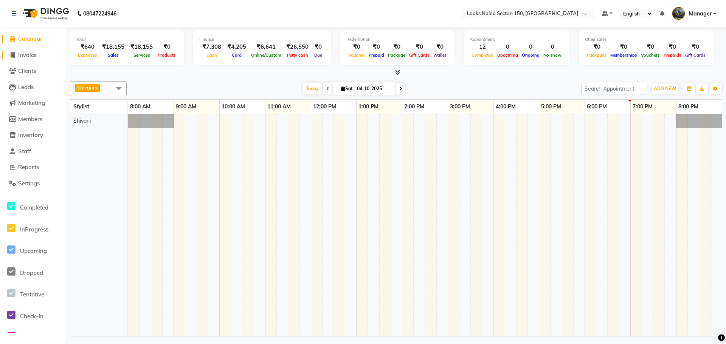
click at [32, 53] on span "Invoice" at bounding box center [27, 54] width 19 height 7
select select "service"
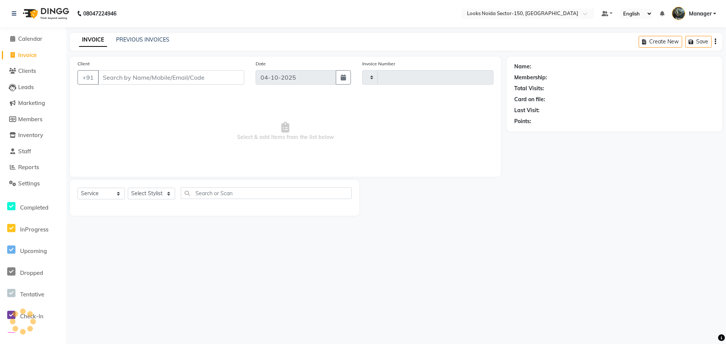
type input "1158"
select select "8587"
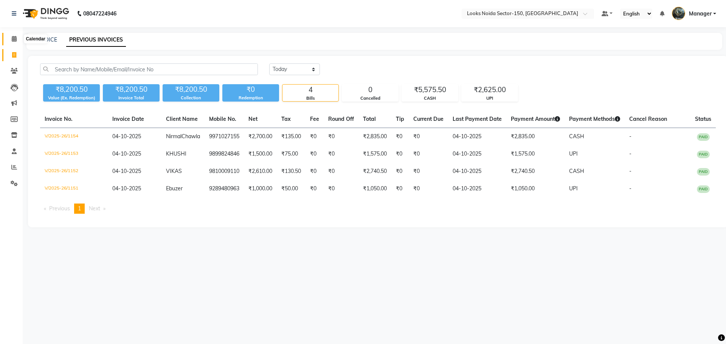
drag, startPoint x: 14, startPoint y: 39, endPoint x: 14, endPoint y: 44, distance: 5.3
click at [14, 39] on icon at bounding box center [14, 39] width 5 height 6
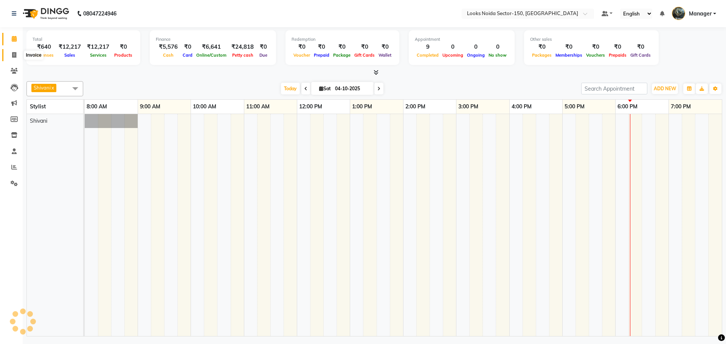
click at [11, 58] on span at bounding box center [14, 55] width 13 height 9
select select "service"
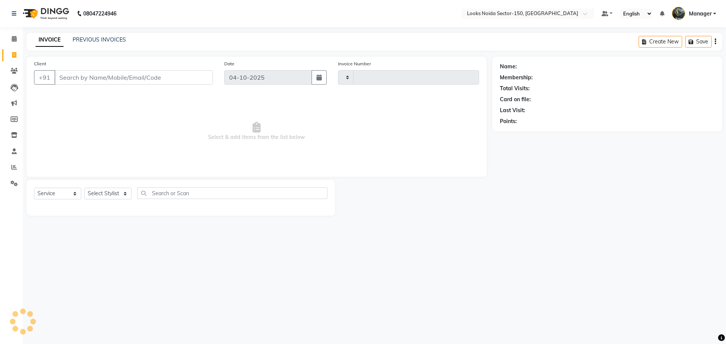
type input "1156"
select select "8587"
click at [116, 194] on select "Select Stylist" at bounding box center [107, 194] width 47 height 12
select select "85537"
click at [84, 188] on select "Select Stylist Amir_BRB Ankita_Pdct Arshad Counter_Sales Deepa Faizan_pdct Farm…" at bounding box center [107, 194] width 47 height 12
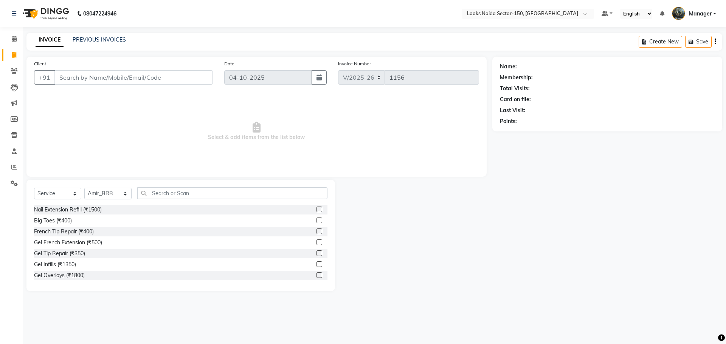
click at [212, 189] on div "Select Service Product Membership Package Voucher Prepaid Gift Card Select Styl…" at bounding box center [180, 236] width 308 height 112
click at [212, 189] on input "text" at bounding box center [232, 193] width 190 height 12
type input "CUT"
click at [316, 220] on label at bounding box center [319, 221] width 6 height 6
click at [316, 220] on input "checkbox" at bounding box center [318, 220] width 5 height 5
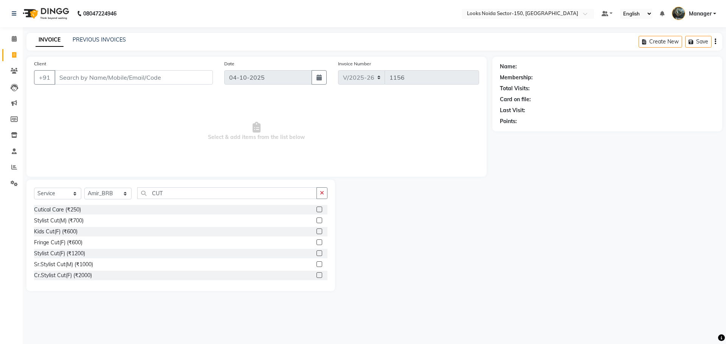
checkbox input "true"
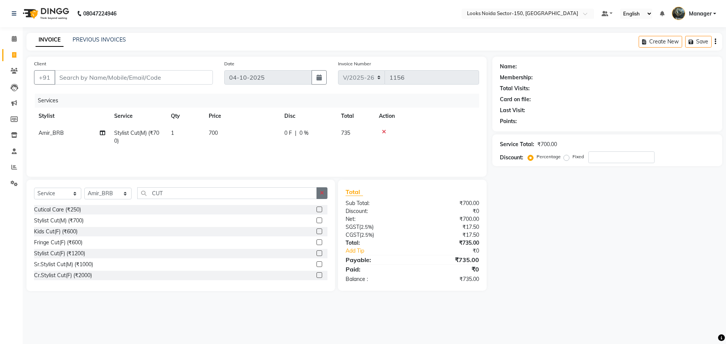
click at [319, 194] on button "button" at bounding box center [321, 193] width 11 height 12
click at [297, 194] on input "text" at bounding box center [232, 193] width 190 height 12
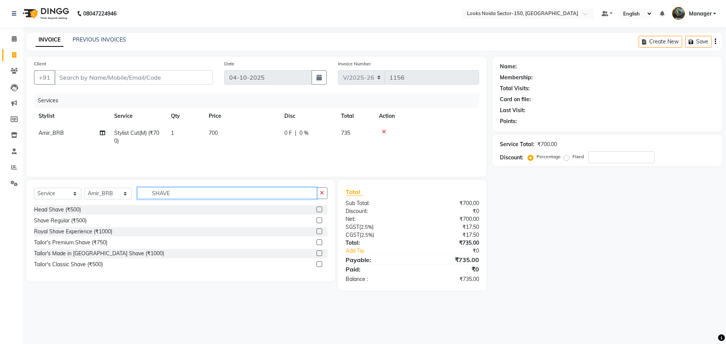
type input "SHAVE"
click at [317, 222] on label at bounding box center [319, 221] width 6 height 6
click at [317, 222] on input "checkbox" at bounding box center [318, 220] width 5 height 5
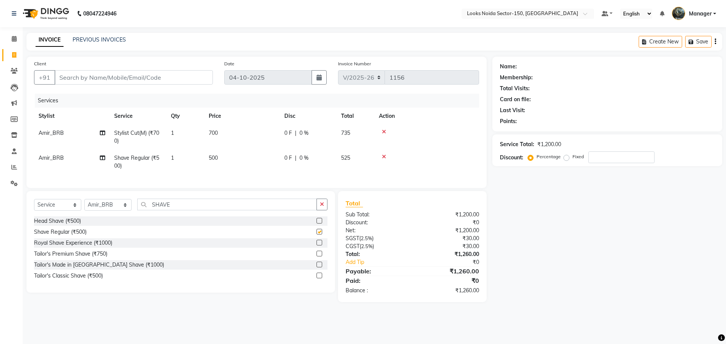
checkbox input "false"
click at [226, 159] on td "500" at bounding box center [242, 162] width 76 height 25
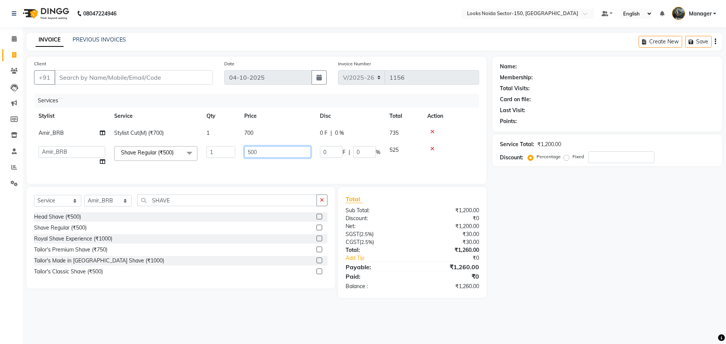
drag, startPoint x: 246, startPoint y: 155, endPoint x: 290, endPoint y: 146, distance: 44.9
click at [289, 153] on input "500" at bounding box center [277, 152] width 67 height 12
type input "350"
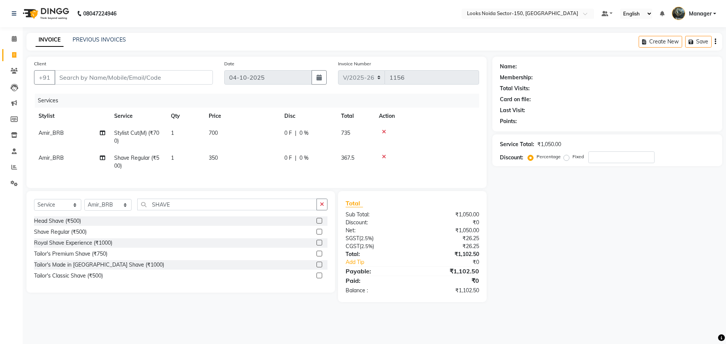
click at [245, 129] on td "700" at bounding box center [242, 137] width 76 height 25
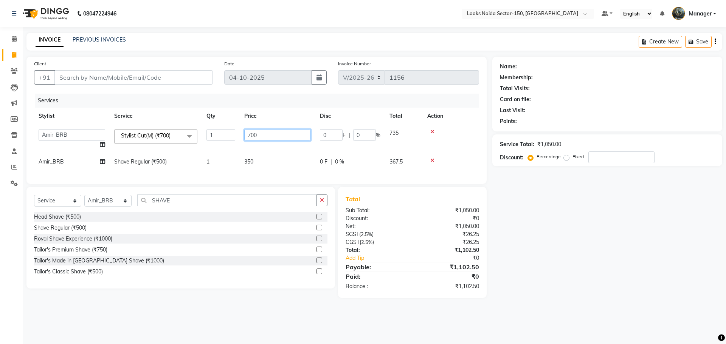
drag, startPoint x: 240, startPoint y: 134, endPoint x: 271, endPoint y: 134, distance: 30.6
click at [271, 134] on td "700" at bounding box center [278, 139] width 76 height 29
type input "500"
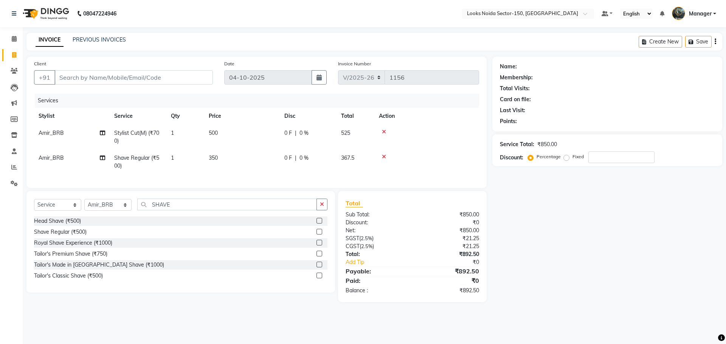
click at [268, 170] on td "350" at bounding box center [242, 162] width 76 height 25
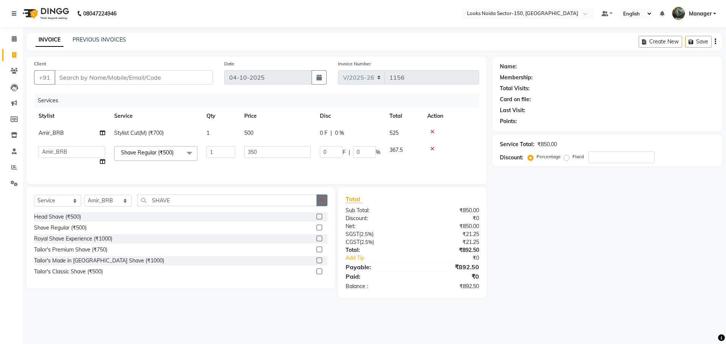
click at [321, 203] on icon "button" at bounding box center [322, 200] width 4 height 5
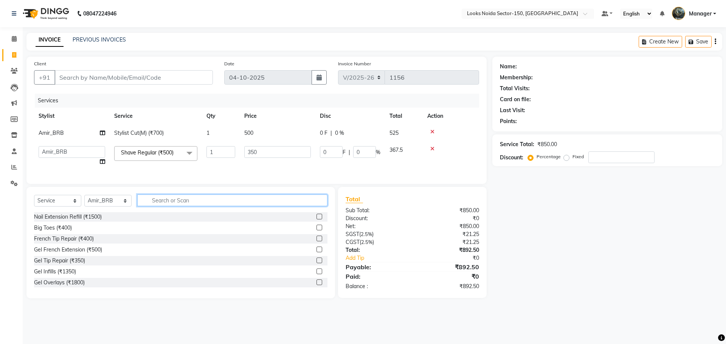
click at [277, 201] on input "text" at bounding box center [232, 201] width 190 height 12
click at [276, 153] on input "350" at bounding box center [277, 152] width 67 height 12
type input "300"
drag, startPoint x: 177, startPoint y: 205, endPoint x: 180, endPoint y: 209, distance: 4.6
click at [177, 206] on input "text" at bounding box center [232, 201] width 190 height 12
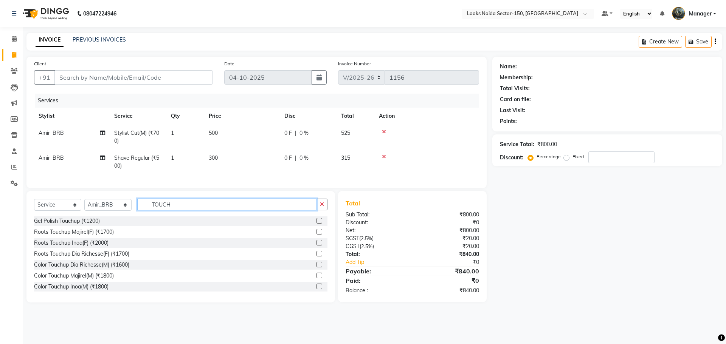
type input "TOUCH"
click at [316, 290] on label at bounding box center [319, 287] width 6 height 6
click at [316, 290] on input "checkbox" at bounding box center [318, 287] width 5 height 5
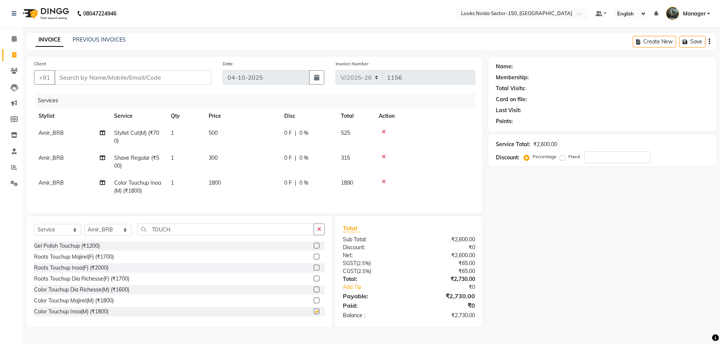
checkbox input "false"
click at [211, 179] on td "1800" at bounding box center [242, 187] width 76 height 25
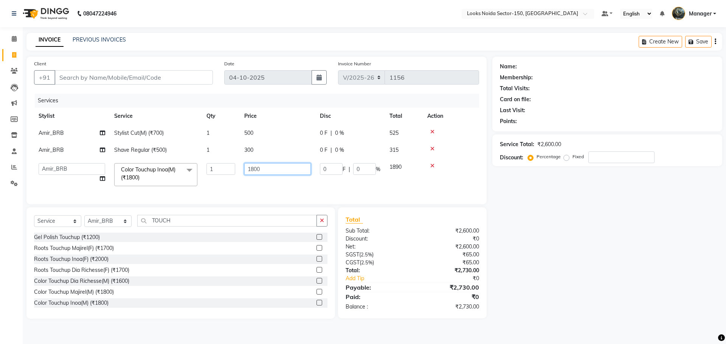
click at [253, 169] on input "1800" at bounding box center [277, 169] width 67 height 12
type input "1400"
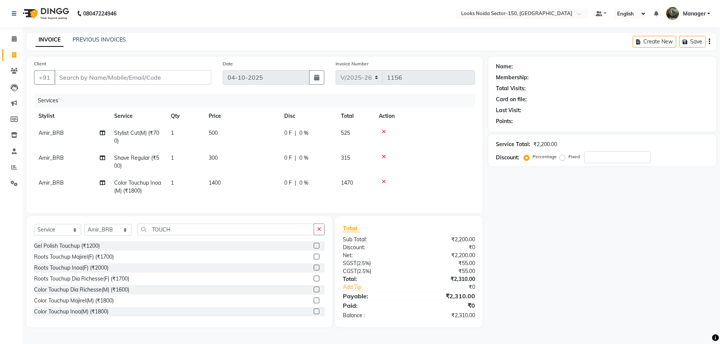
click at [220, 238] on div "Select Service Product Membership Package Voucher Prepaid Gift Card Select Styl…" at bounding box center [179, 233] width 291 height 18
click at [315, 234] on button "button" at bounding box center [319, 230] width 11 height 12
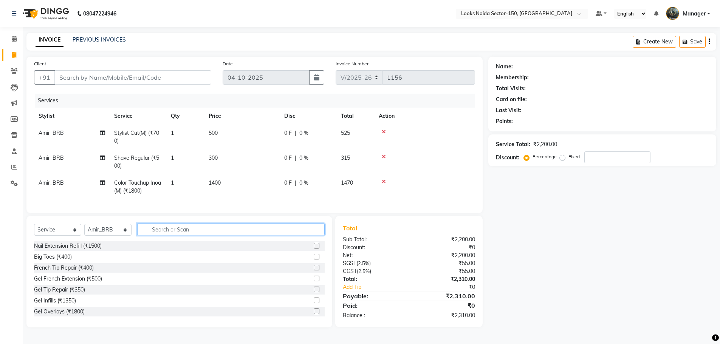
click at [273, 235] on input "text" at bounding box center [230, 230] width 187 height 12
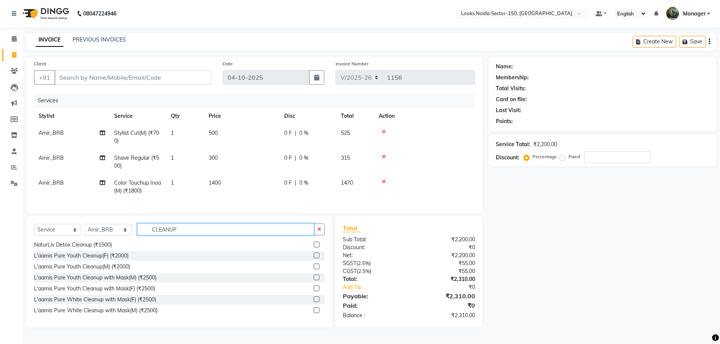
scroll to position [0, 0]
type input "CLEANUP"
click at [314, 313] on label at bounding box center [317, 311] width 6 height 6
click at [314, 313] on input "checkbox" at bounding box center [316, 310] width 5 height 5
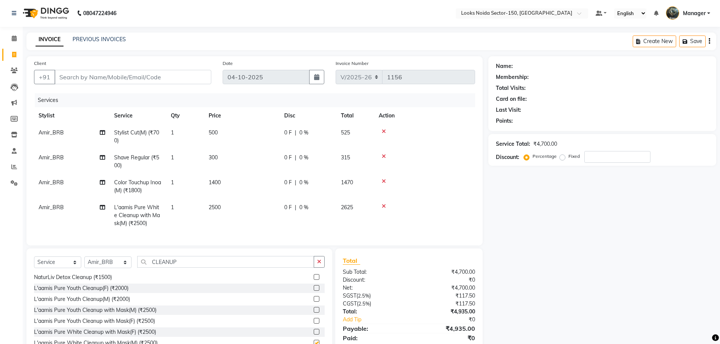
checkbox input "false"
click at [234, 215] on td "2500" at bounding box center [242, 215] width 76 height 33
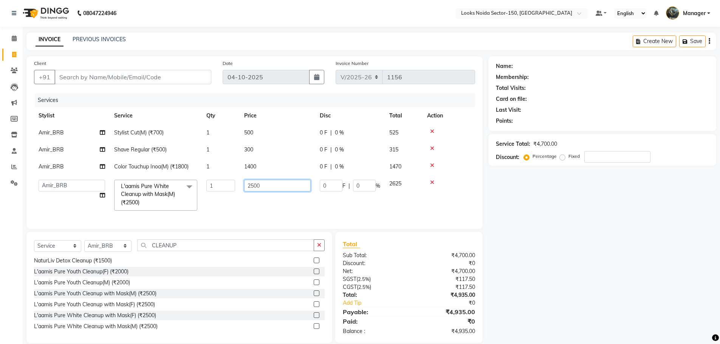
click at [255, 186] on input "2500" at bounding box center [277, 186] width 67 height 12
type input "2000"
click at [560, 245] on div "Name: Membership: Total Visits: Card on file: Last Visit: Points: Service Total…" at bounding box center [605, 199] width 234 height 287
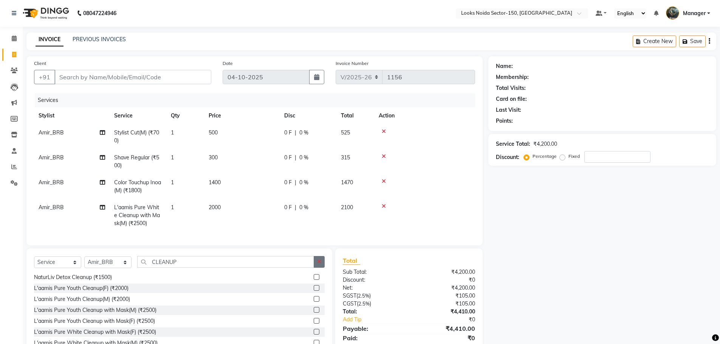
click at [315, 267] on button "button" at bounding box center [319, 262] width 11 height 12
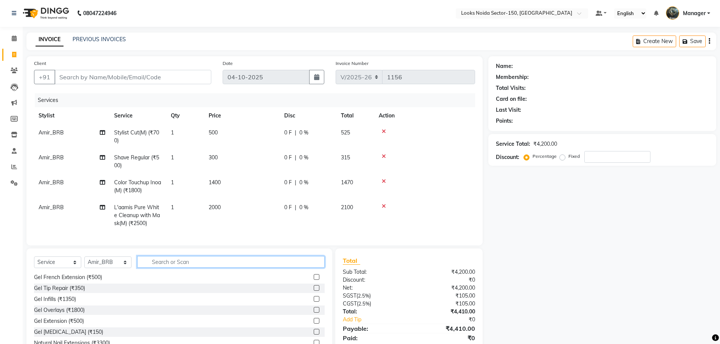
click at [271, 267] on input "text" at bounding box center [230, 262] width 187 height 12
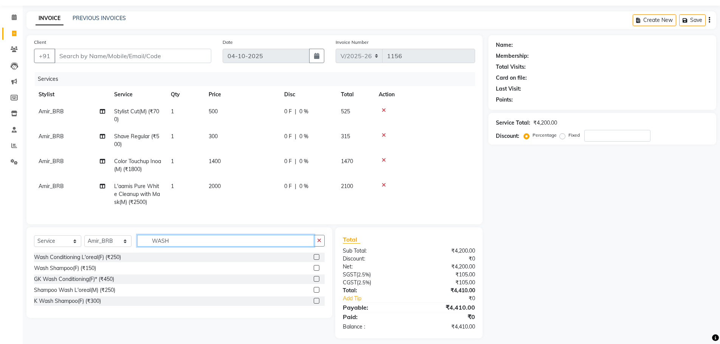
scroll to position [33, 0]
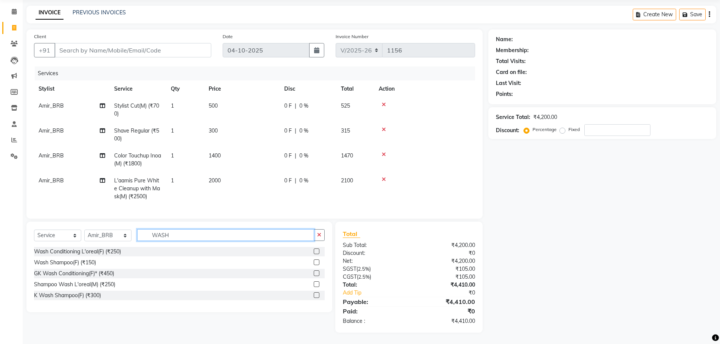
type input "WASH"
click at [318, 249] on label at bounding box center [317, 252] width 6 height 6
click at [318, 249] on input "checkbox" at bounding box center [316, 251] width 5 height 5
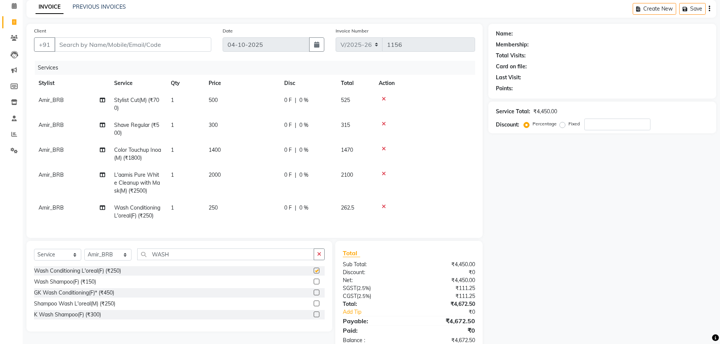
checkbox input "false"
drag, startPoint x: 112, startPoint y: 56, endPoint x: 115, endPoint y: 52, distance: 5.1
click at [112, 56] on div "Client +91" at bounding box center [122, 42] width 189 height 31
drag, startPoint x: 115, startPoint y: 51, endPoint x: 124, endPoint y: 50, distance: 8.8
click at [115, 50] on input "Client" at bounding box center [132, 44] width 157 height 14
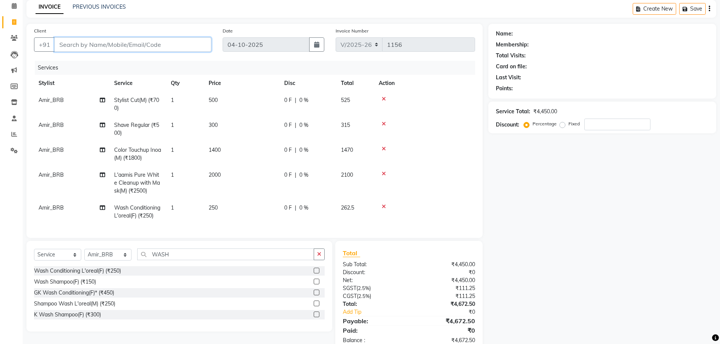
type input "9"
type input "0"
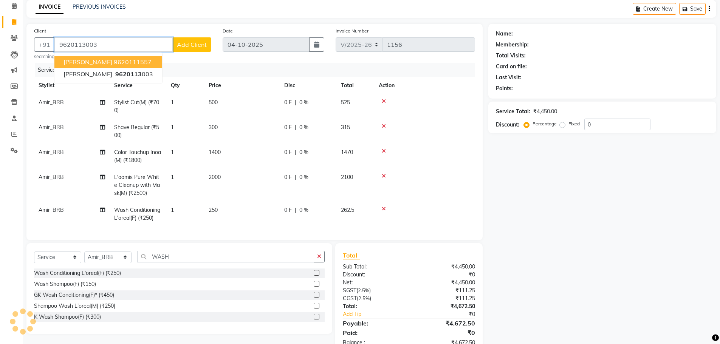
type input "9620113003"
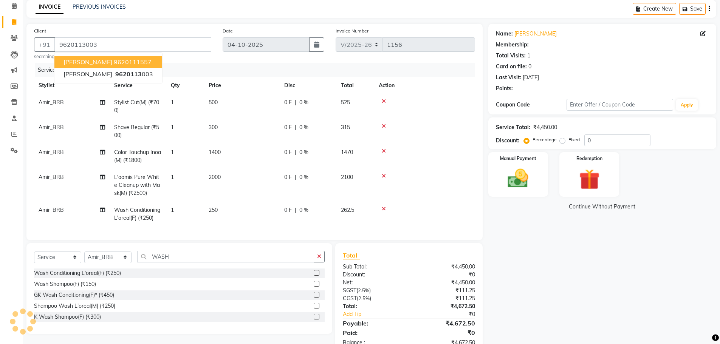
select select "1: Object"
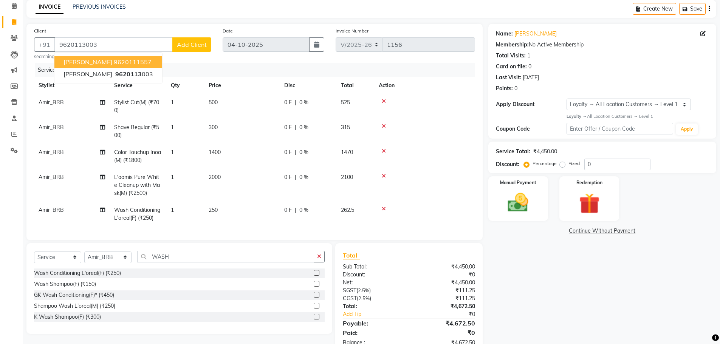
click at [525, 280] on div "Name: Shailash Membership: No Active Membership Total Visits: 1 Card on file: 0…" at bounding box center [605, 189] width 234 height 331
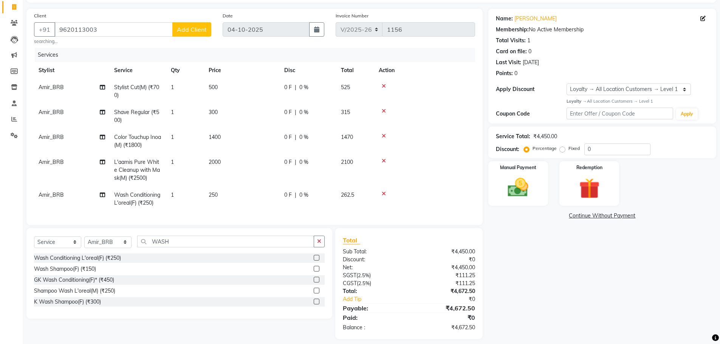
scroll to position [60, 0]
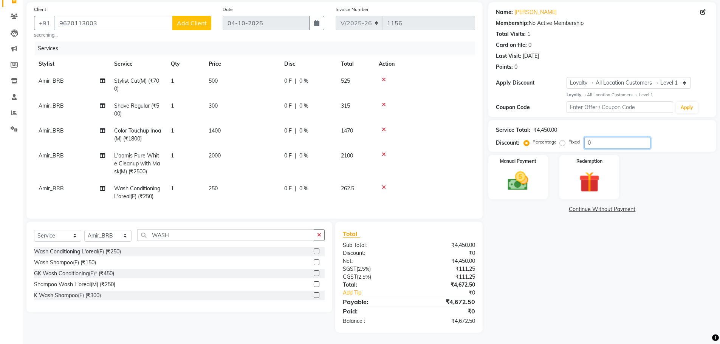
click at [606, 138] on input "0" at bounding box center [617, 143] width 66 height 12
type input "10"
click at [529, 191] on div "Manual Payment" at bounding box center [518, 177] width 62 height 46
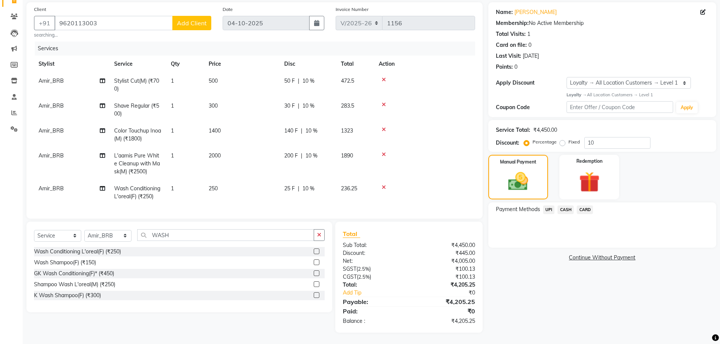
click at [592, 206] on span "CARD" at bounding box center [585, 210] width 16 height 9
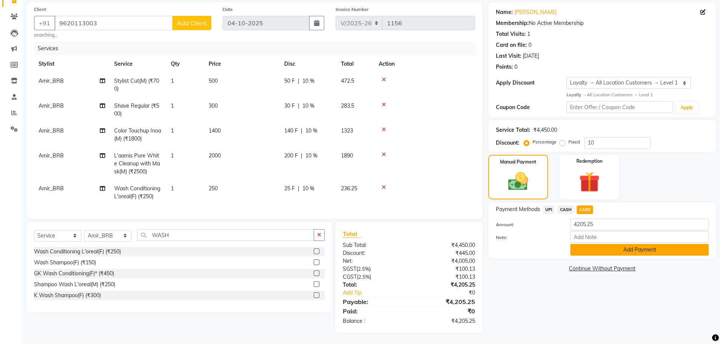
click at [593, 245] on button "Add Payment" at bounding box center [639, 250] width 138 height 12
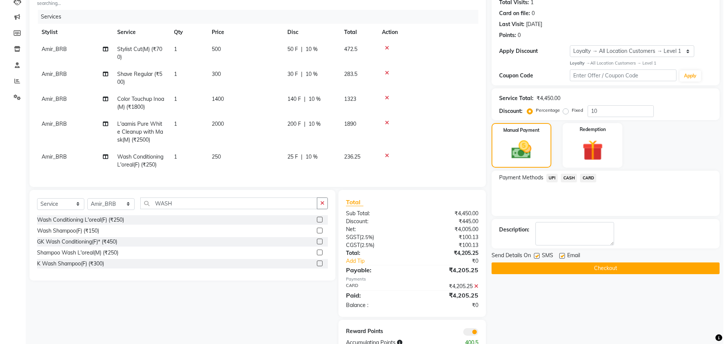
scroll to position [113, 0]
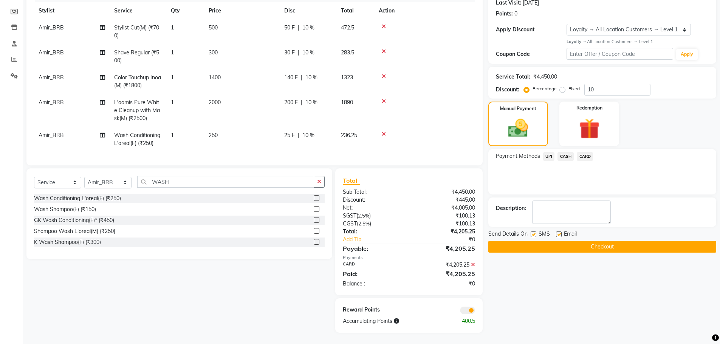
click at [469, 310] on span at bounding box center [467, 311] width 15 height 8
click at [475, 312] on input "checkbox" at bounding box center [475, 312] width 0 height 0
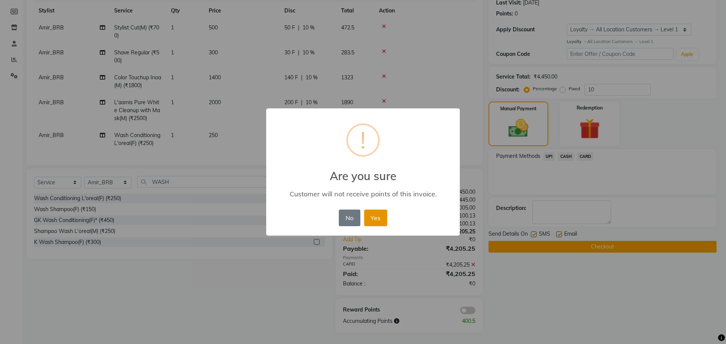
click at [380, 220] on button "Yes" at bounding box center [375, 218] width 23 height 17
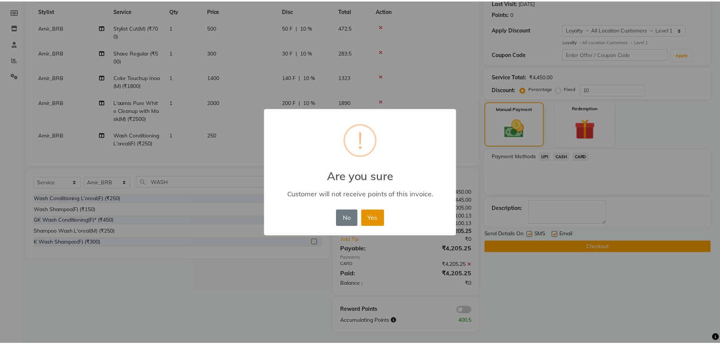
scroll to position [102, 0]
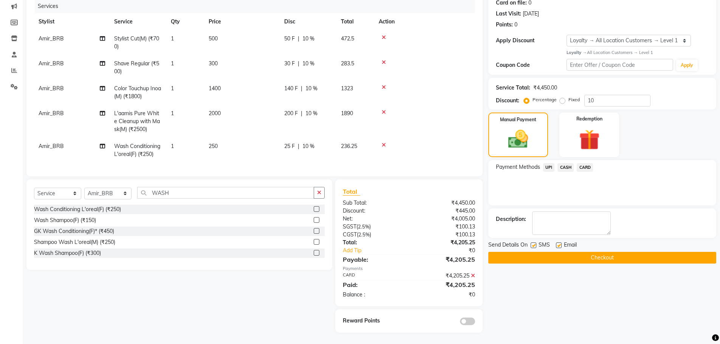
click at [518, 252] on button "Checkout" at bounding box center [602, 258] width 228 height 12
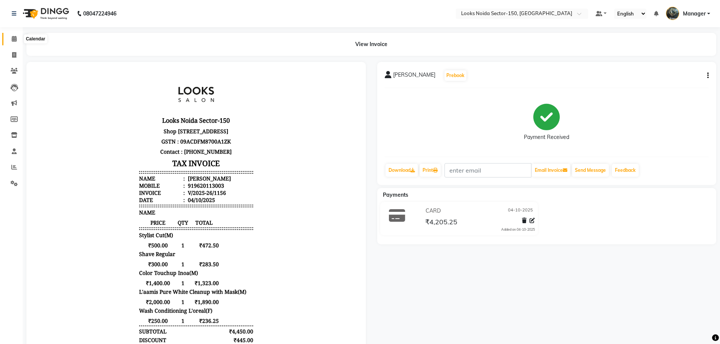
click at [15, 39] on icon at bounding box center [14, 39] width 5 height 6
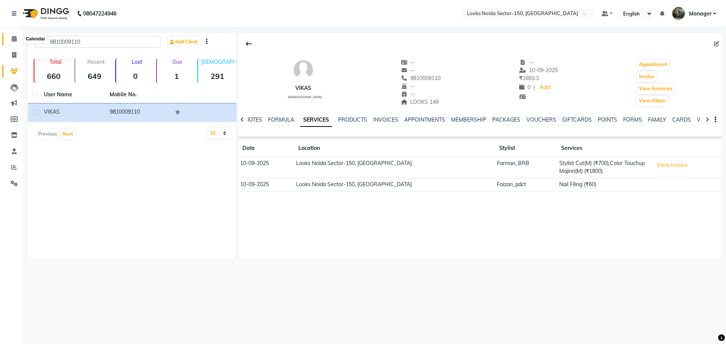
click at [15, 40] on icon at bounding box center [14, 39] width 5 height 6
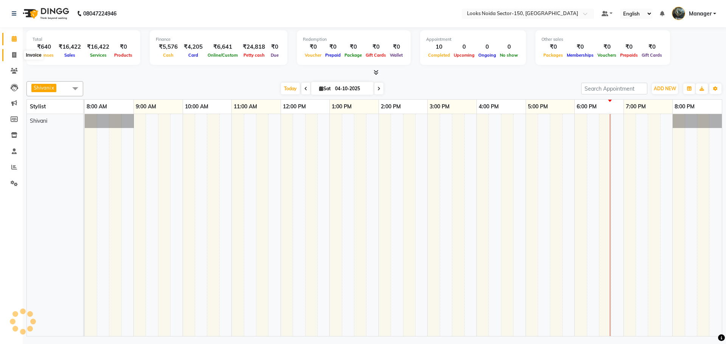
click at [16, 52] on icon at bounding box center [14, 55] width 4 height 6
select select "service"
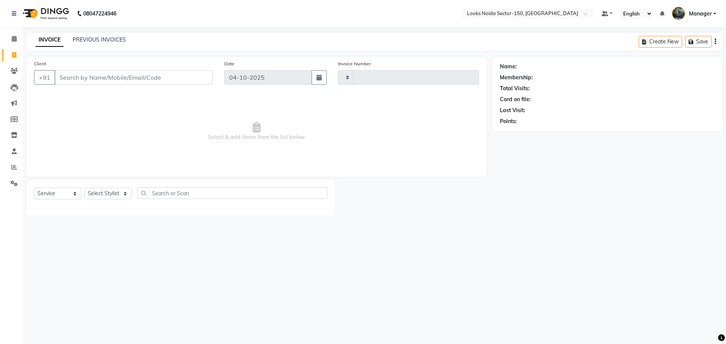
type input "1157"
select select "8587"
click at [105, 82] on input "Client" at bounding box center [133, 77] width 158 height 14
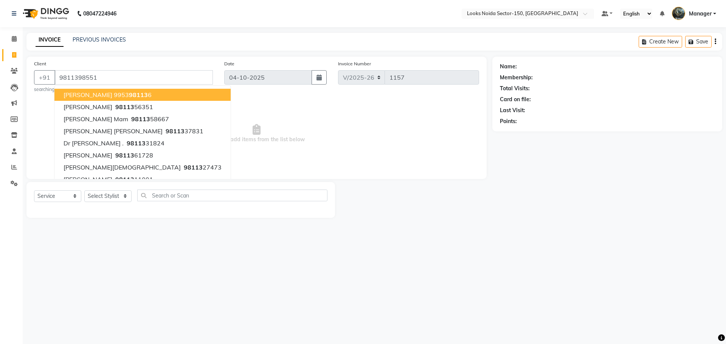
type input "9811398551"
select select "1: Object"
click at [383, 249] on div "08047224946 Select Location × Looks [GEOGRAPHIC_DATA] Sector-150, [GEOGRAPHIC_D…" at bounding box center [363, 172] width 726 height 344
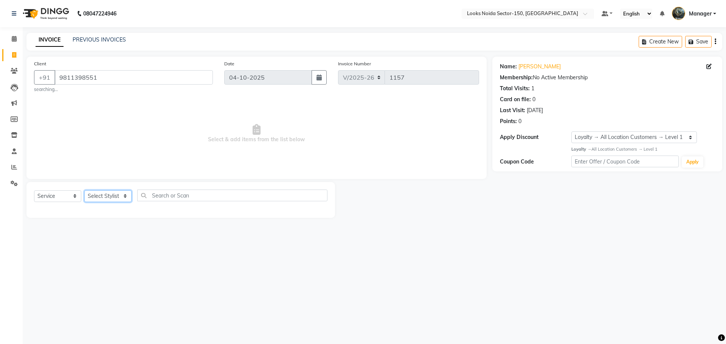
click at [124, 199] on select "Select Stylist [PERSON_NAME] Ankita_Pdct Arshad Counter_Sales [PERSON_NAME] Far…" at bounding box center [107, 196] width 47 height 12
select select "85482"
click at [84, 190] on select "Select Stylist [PERSON_NAME] Ankita_Pdct Arshad Counter_Sales [PERSON_NAME] Far…" at bounding box center [107, 196] width 47 height 12
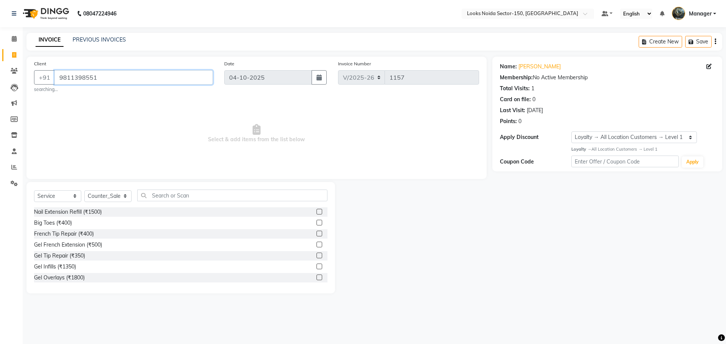
drag, startPoint x: 57, startPoint y: 78, endPoint x: 111, endPoint y: 77, distance: 54.1
click at [111, 77] on input "9811398551" at bounding box center [133, 77] width 158 height 14
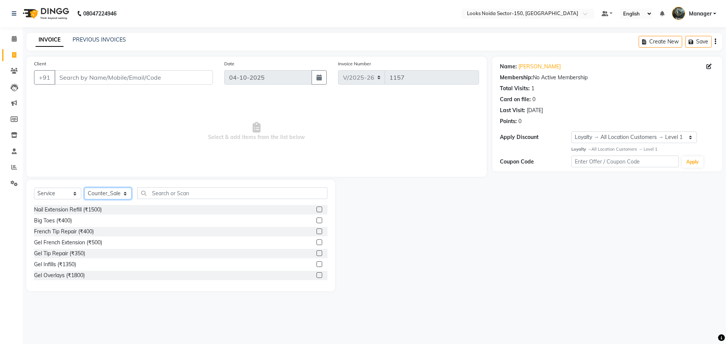
click at [105, 195] on select "Select Stylist [PERSON_NAME] Ankita_Pdct Arshad Counter_Sales [PERSON_NAME] Far…" at bounding box center [107, 194] width 47 height 12
select select "85538"
click at [84, 188] on select "Select Stylist [PERSON_NAME] Ankita_Pdct Arshad Counter_Sales [PERSON_NAME] Far…" at bounding box center [107, 194] width 47 height 12
click at [167, 196] on input "text" at bounding box center [232, 193] width 190 height 12
type input "CUT"
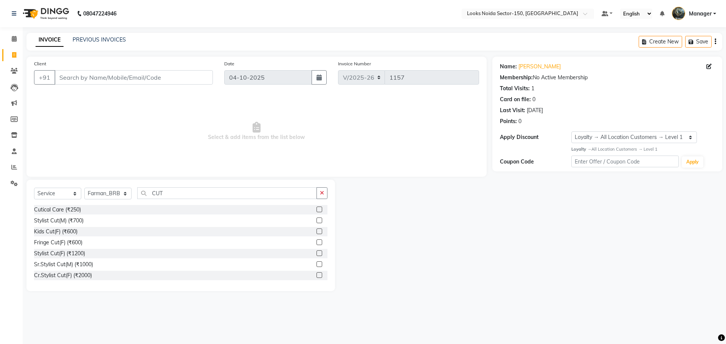
click at [316, 219] on label at bounding box center [319, 221] width 6 height 6
click at [316, 219] on input "checkbox" at bounding box center [318, 220] width 5 height 5
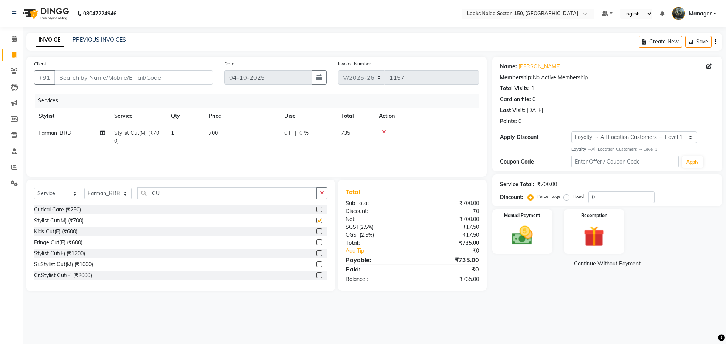
checkbox input "false"
click at [137, 80] on input "Client" at bounding box center [133, 77] width 158 height 14
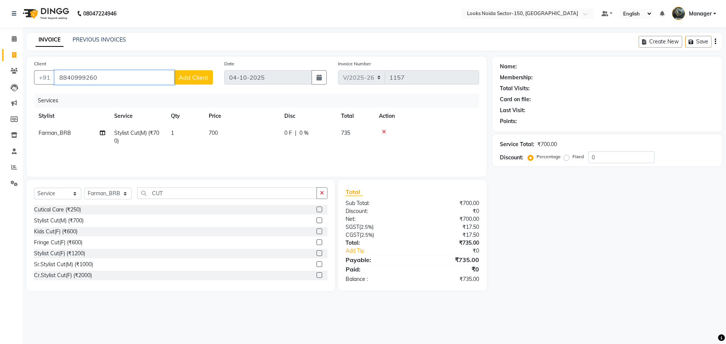
type input "8840999260"
click at [190, 78] on span "Add Client" at bounding box center [193, 78] width 30 height 8
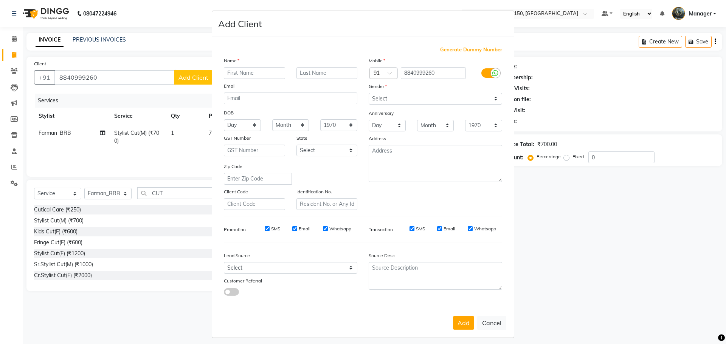
click at [249, 76] on input "text" at bounding box center [254, 73] width 61 height 12
type input "a"
type input "Aditya"
click at [467, 99] on select "Select [DEMOGRAPHIC_DATA] [DEMOGRAPHIC_DATA] Other Prefer Not To Say" at bounding box center [435, 99] width 133 height 12
select select "[DEMOGRAPHIC_DATA]"
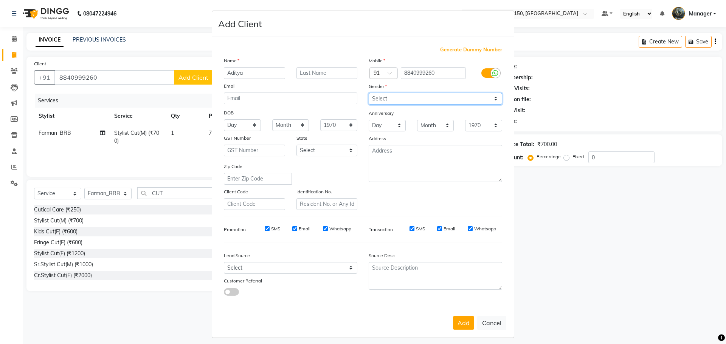
click at [369, 93] on select "Select [DEMOGRAPHIC_DATA] [DEMOGRAPHIC_DATA] Other Prefer Not To Say" at bounding box center [435, 99] width 133 height 12
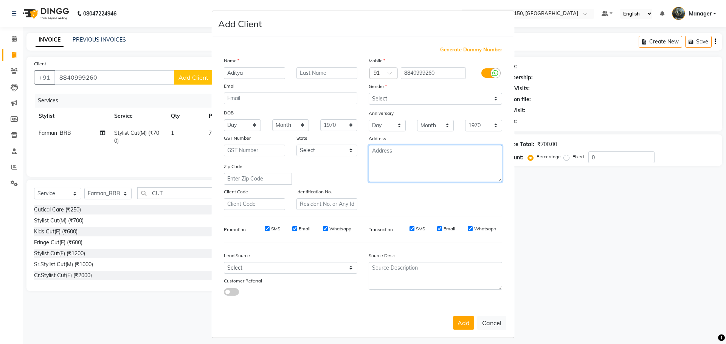
click at [398, 153] on textarea at bounding box center [435, 163] width 133 height 37
type textarea "149"
click at [513, 207] on ngb-modal-window "Add Client Generate Dummy Number Name Aditya Email DOB Day 01 02 03 04 05 06 07…" at bounding box center [363, 172] width 726 height 344
click at [240, 122] on select "Day 01 02 03 04 05 06 07 08 09 10 11 12 13 14 15 16 17 18 19 20 21 22 23 24 25 …" at bounding box center [242, 125] width 37 height 12
select select "14"
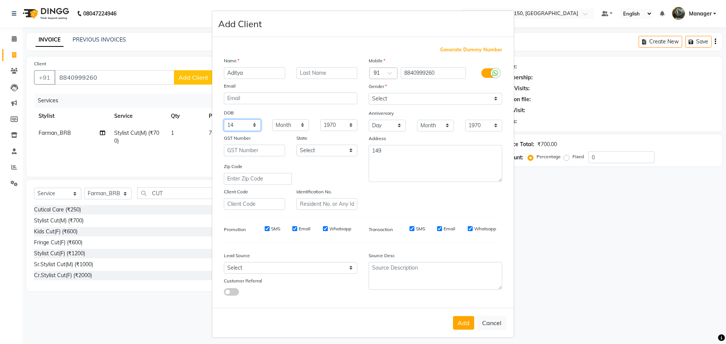
click at [224, 119] on select "Day 01 02 03 04 05 06 07 08 09 10 11 12 13 14 15 16 17 18 19 20 21 22 23 24 25 …" at bounding box center [242, 125] width 37 height 12
click at [292, 125] on select "Month January February March April May June July August September October Novem…" at bounding box center [290, 125] width 37 height 12
select select "01"
click at [272, 119] on select "Month January February March April May June July August September October Novem…" at bounding box center [290, 125] width 37 height 12
click at [332, 125] on select "1940 1941 1942 1943 1944 1945 1946 1947 1948 1949 1950 1951 1952 1953 1954 1955…" at bounding box center [338, 125] width 37 height 12
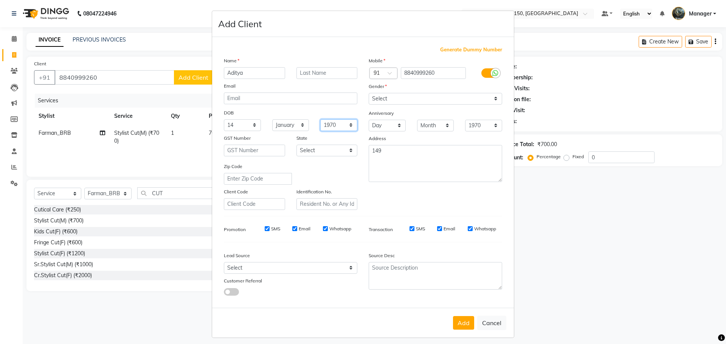
select select "2008"
click at [320, 119] on select "1940 1941 1942 1943 1944 1945 1946 1947 1948 1949 1950 1951 1952 1953 1954 1955…" at bounding box center [338, 125] width 37 height 12
click at [399, 275] on textarea at bounding box center [435, 276] width 133 height 28
click at [471, 327] on div "Add Cancel" at bounding box center [363, 323] width 302 height 30
click at [468, 326] on button "Add" at bounding box center [463, 323] width 21 height 14
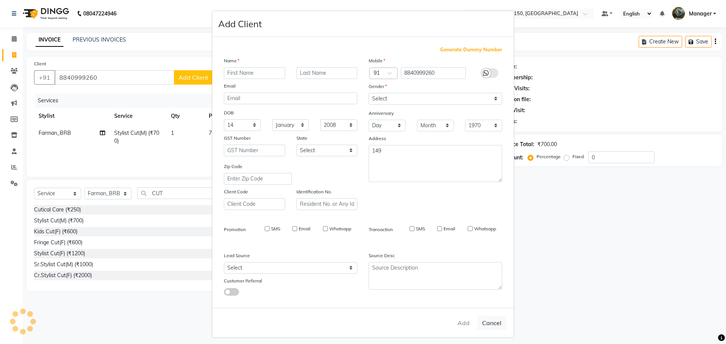
select select
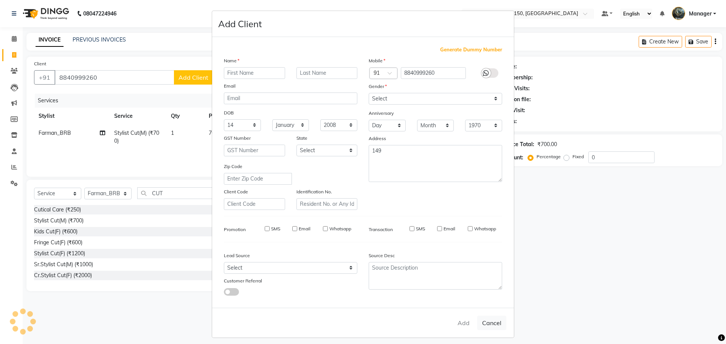
select select
checkbox input "false"
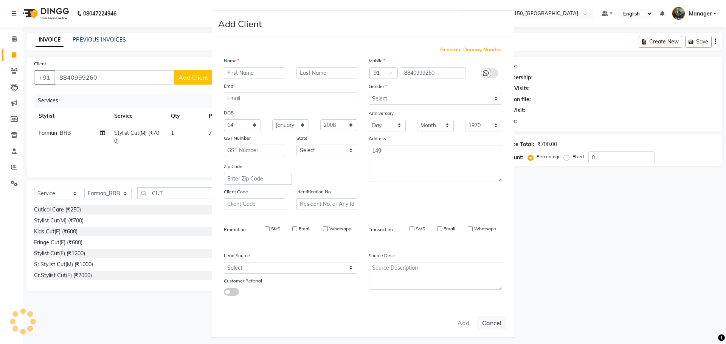
checkbox input "false"
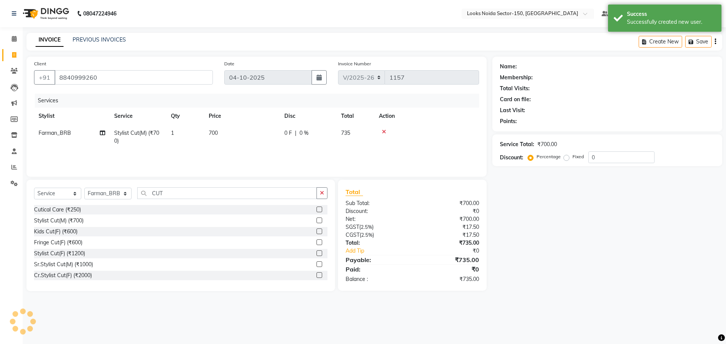
select select "1: Object"
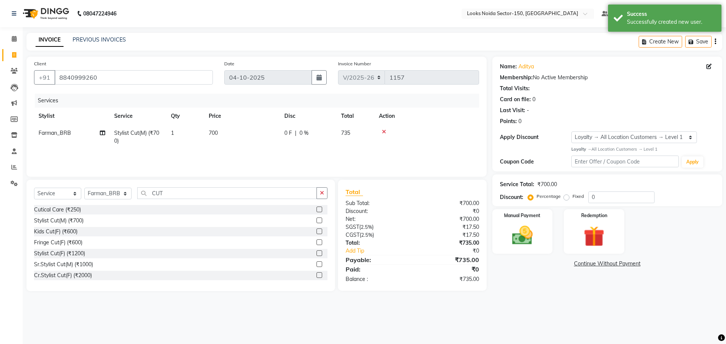
click at [221, 125] on td "700" at bounding box center [242, 137] width 76 height 25
select select "85538"
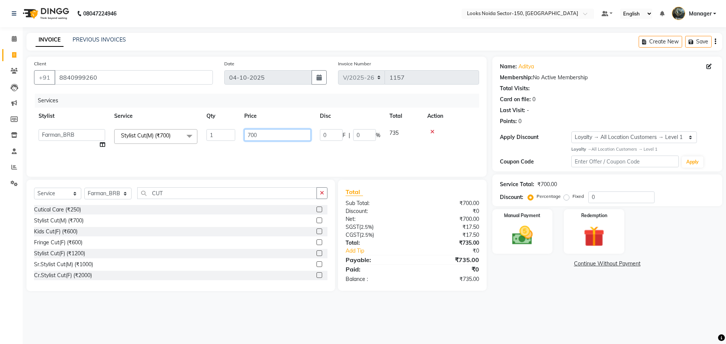
drag, startPoint x: 246, startPoint y: 131, endPoint x: 290, endPoint y: 137, distance: 44.2
click at [290, 137] on input "700" at bounding box center [277, 135] width 67 height 12
type input "500"
click at [511, 288] on div "Name: Aditya Membership: No Active Membership Total Visits: Card on file: 0 Las…" at bounding box center [609, 174] width 235 height 235
click at [527, 232] on img at bounding box center [522, 235] width 35 height 25
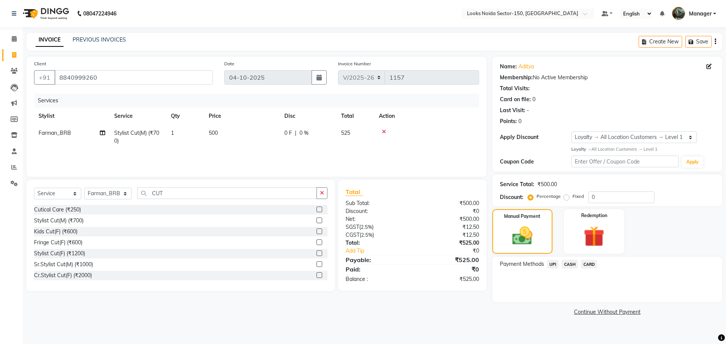
click at [555, 265] on span "UPI" at bounding box center [553, 264] width 12 height 9
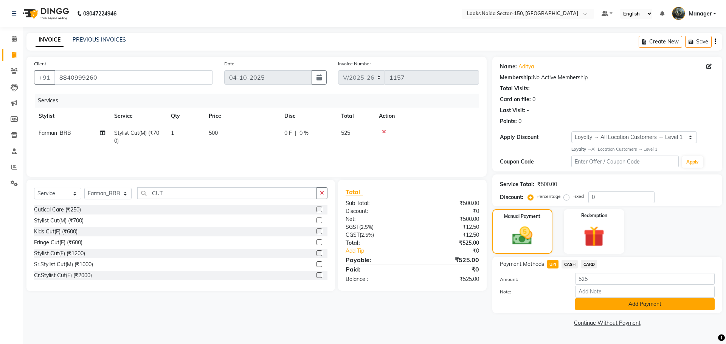
click at [592, 304] on button "Add Payment" at bounding box center [644, 305] width 139 height 12
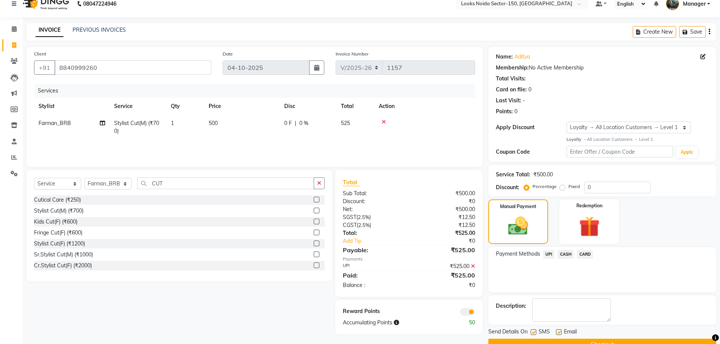
scroll to position [28, 0]
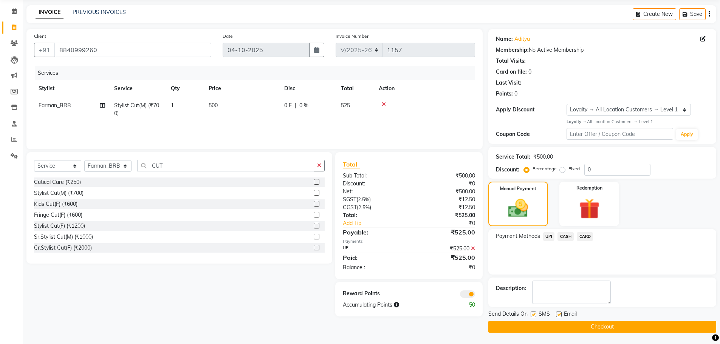
click at [467, 296] on span at bounding box center [467, 295] width 15 height 8
click at [475, 296] on input "checkbox" at bounding box center [475, 296] width 0 height 0
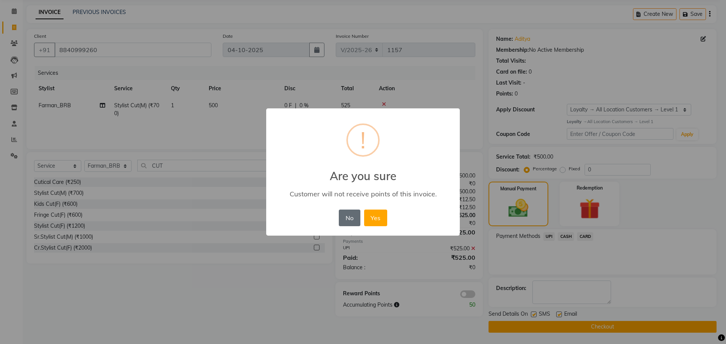
click at [358, 219] on button "No" at bounding box center [349, 218] width 21 height 17
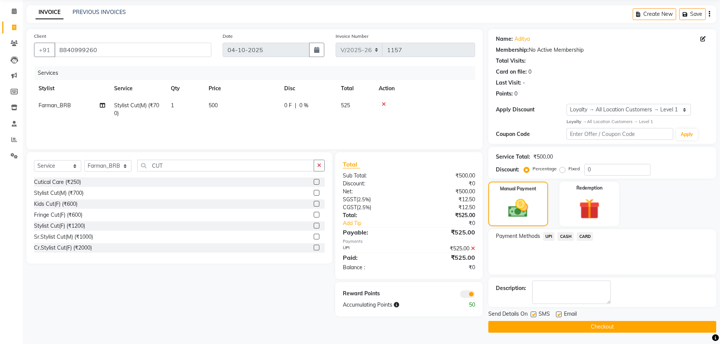
click at [520, 329] on button "Checkout" at bounding box center [602, 327] width 228 height 12
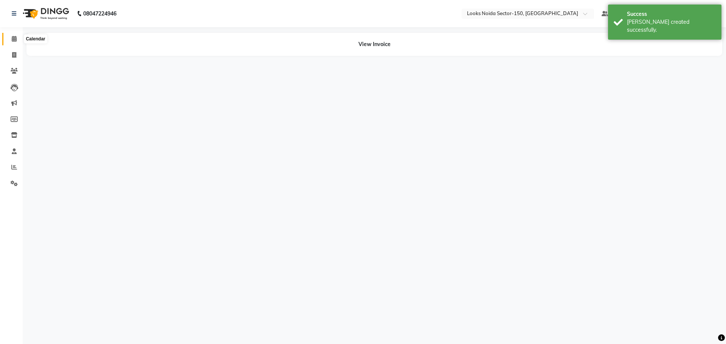
click at [12, 40] on icon at bounding box center [14, 39] width 5 height 6
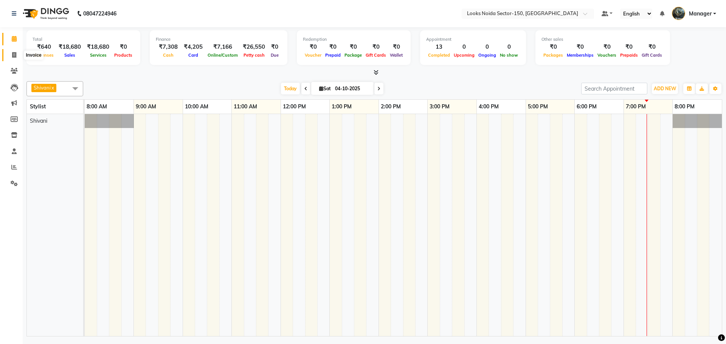
click at [15, 54] on icon at bounding box center [14, 55] width 4 height 6
select select "8587"
select select "service"
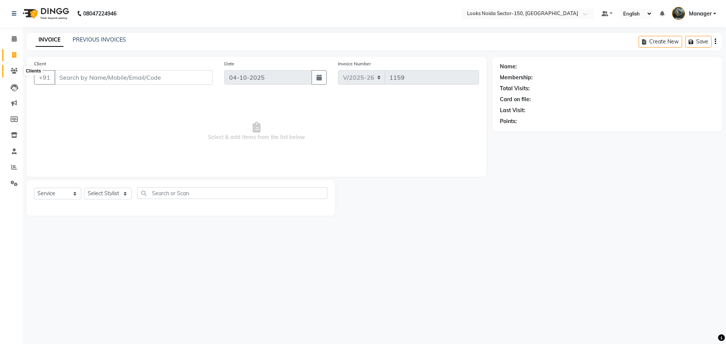
click at [17, 72] on icon at bounding box center [14, 71] width 7 height 6
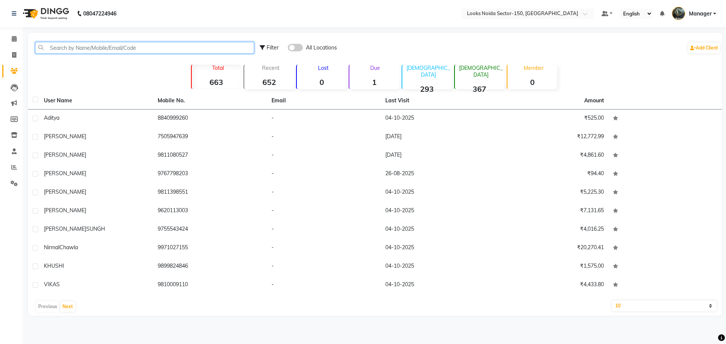
click at [105, 44] on input "text" at bounding box center [144, 48] width 219 height 12
click at [14, 38] on icon at bounding box center [14, 39] width 5 height 6
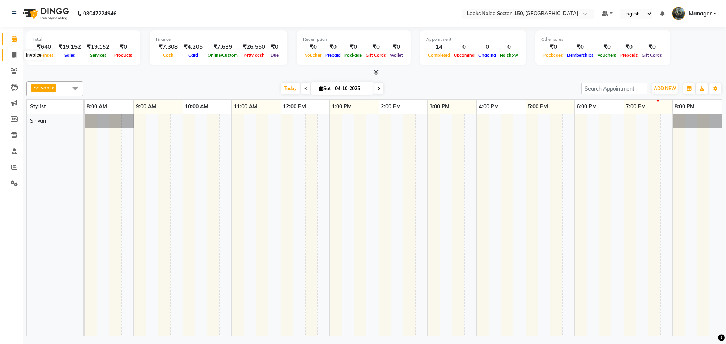
click at [14, 53] on icon at bounding box center [14, 55] width 4 height 6
select select "8587"
select select "service"
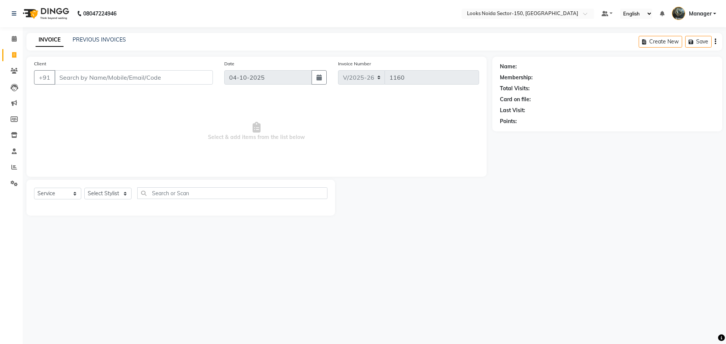
click at [90, 82] on input "Client" at bounding box center [133, 77] width 158 height 14
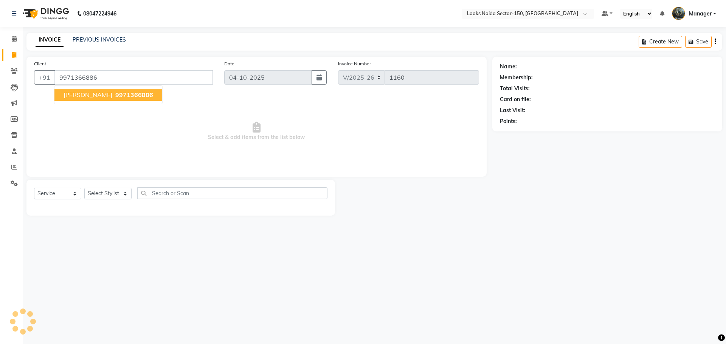
click at [102, 95] on span "[PERSON_NAME]" at bounding box center [87, 95] width 49 height 8
type input "9971366886"
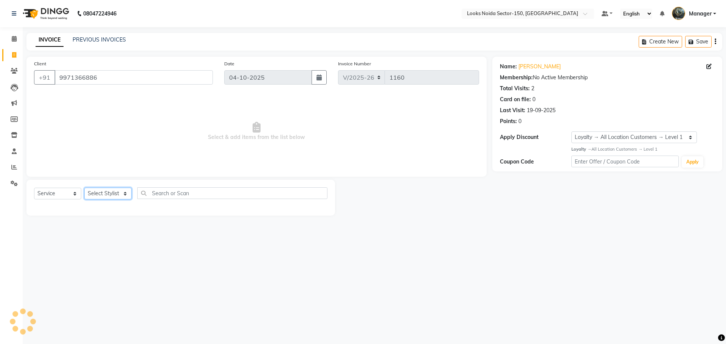
click at [124, 197] on select "Select Stylist [PERSON_NAME] Ankita_Pdct Arshad Counter_Sales [PERSON_NAME] Far…" at bounding box center [107, 194] width 47 height 12
select select "1: Object"
select select "85536"
click at [84, 188] on select "Select Stylist [PERSON_NAME] Ankita_Pdct Arshad Counter_Sales [PERSON_NAME] Far…" at bounding box center [107, 194] width 47 height 12
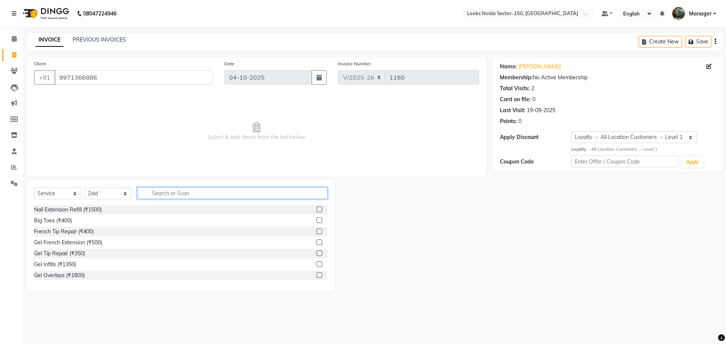
click at [175, 198] on input "text" at bounding box center [232, 193] width 190 height 12
type input "ritual"
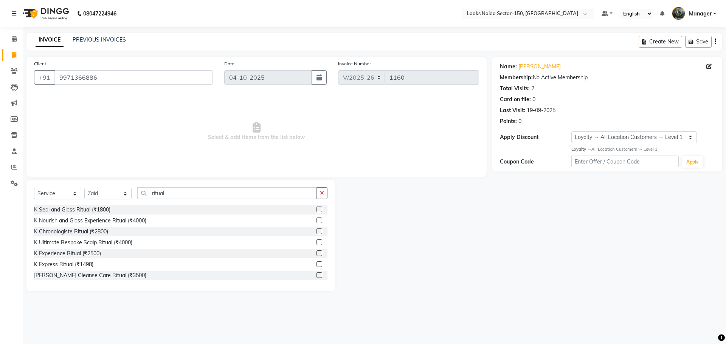
click at [316, 242] on label at bounding box center [319, 243] width 6 height 6
click at [316, 242] on input "checkbox" at bounding box center [318, 242] width 5 height 5
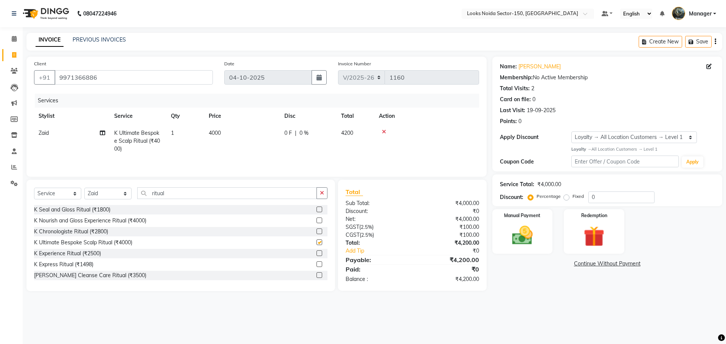
checkbox input "false"
click at [316, 222] on label at bounding box center [319, 221] width 6 height 6
click at [316, 222] on input "checkbox" at bounding box center [318, 220] width 5 height 5
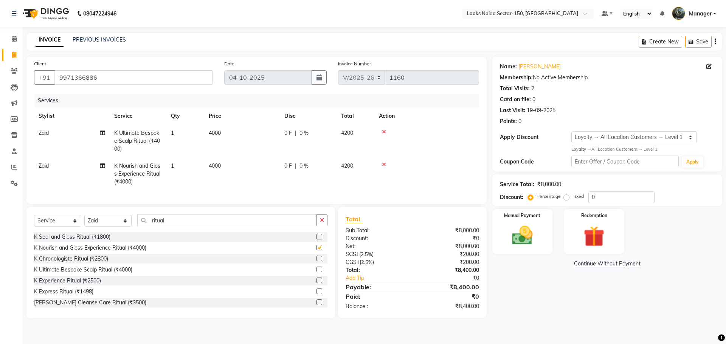
checkbox input "false"
click at [387, 130] on div at bounding box center [427, 131] width 96 height 5
click at [382, 131] on icon at bounding box center [384, 131] width 4 height 5
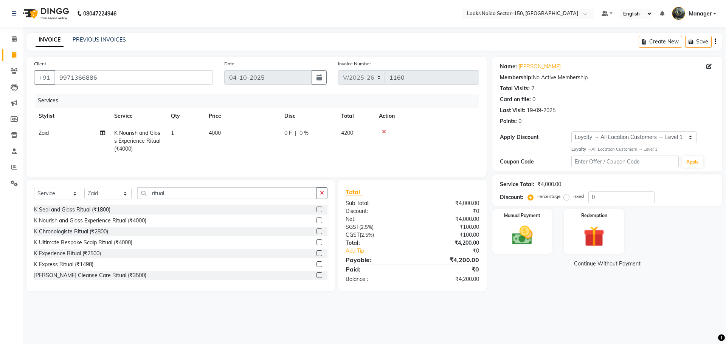
click at [229, 132] on td "4000" at bounding box center [242, 141] width 76 height 33
select select "85536"
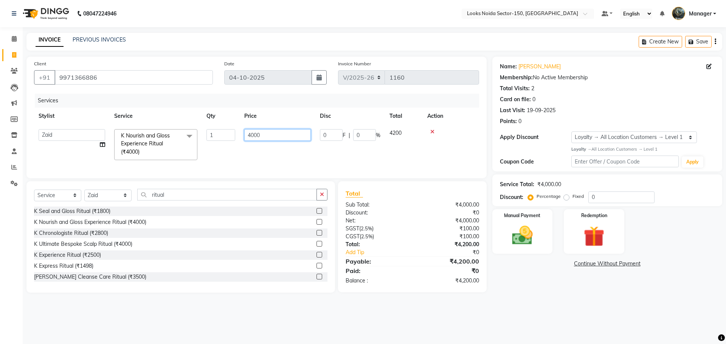
click at [251, 134] on input "4000" at bounding box center [277, 135] width 67 height 12
type input "4500"
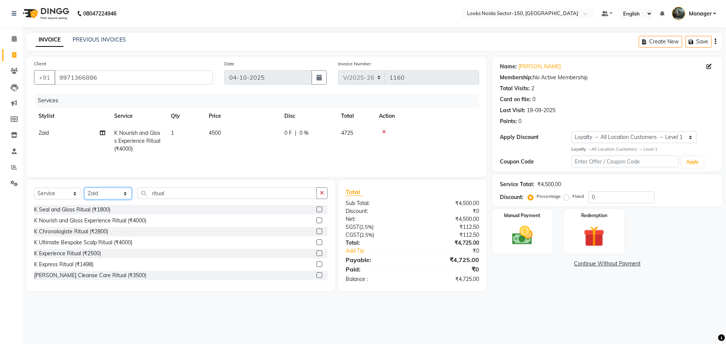
click at [115, 196] on select "Select Stylist [PERSON_NAME] Ankita_Pdct Arshad Counter_Sales [PERSON_NAME] Far…" at bounding box center [107, 194] width 47 height 12
select select "88092"
click at [84, 188] on select "Select Stylist [PERSON_NAME] Ankita_Pdct Arshad Counter_Sales [PERSON_NAME] Far…" at bounding box center [107, 194] width 47 height 12
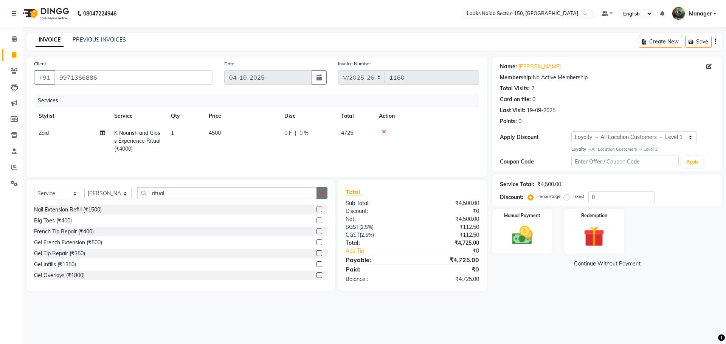
drag, startPoint x: 324, startPoint y: 193, endPoint x: 308, endPoint y: 193, distance: 15.5
click at [323, 193] on icon "button" at bounding box center [322, 192] width 4 height 5
click at [304, 193] on input "text" at bounding box center [232, 193] width 190 height 12
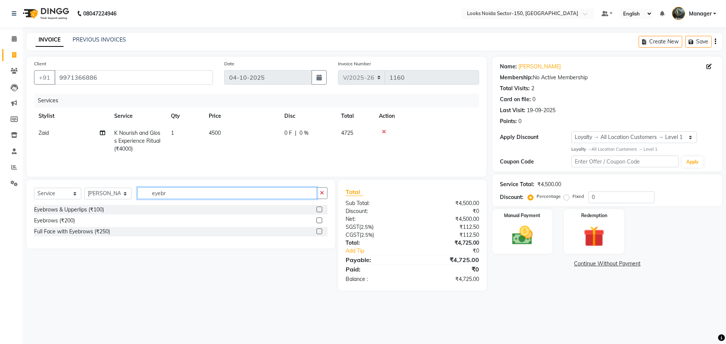
type input "eyebr"
click at [321, 208] on label at bounding box center [319, 210] width 6 height 6
click at [321, 208] on input "checkbox" at bounding box center [318, 210] width 5 height 5
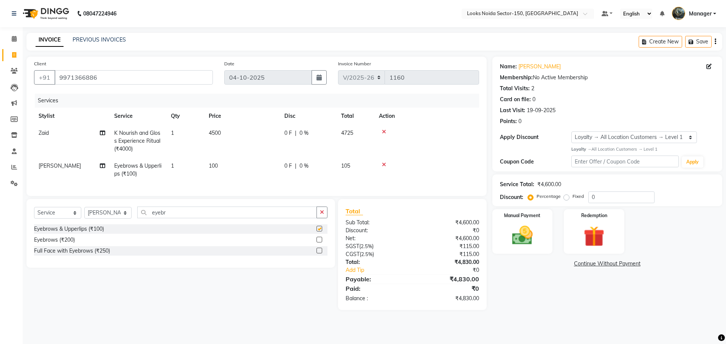
click at [242, 158] on td "100" at bounding box center [242, 170] width 76 height 25
checkbox input "false"
select select "88092"
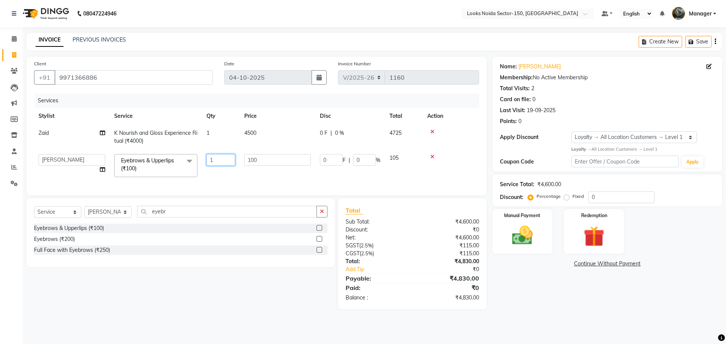
click at [222, 160] on input "1" at bounding box center [220, 160] width 29 height 12
type input "2"
click at [560, 291] on div "Name: [PERSON_NAME] Membership: No Active Membership Total Visits: 2 Card on fi…" at bounding box center [609, 183] width 235 height 253
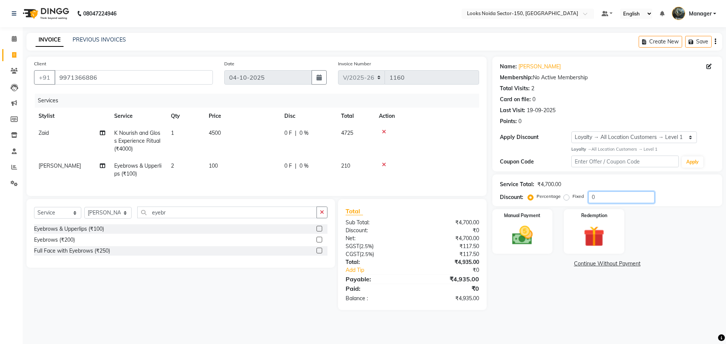
click at [635, 198] on input "0" at bounding box center [621, 198] width 66 height 12
type input "10"
click at [520, 242] on img at bounding box center [522, 235] width 35 height 25
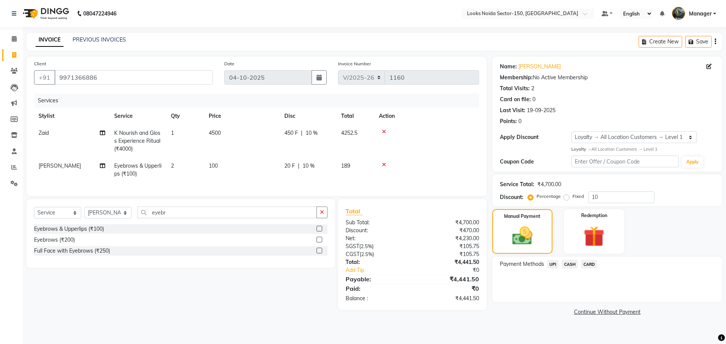
click at [587, 264] on span "CARD" at bounding box center [589, 264] width 16 height 9
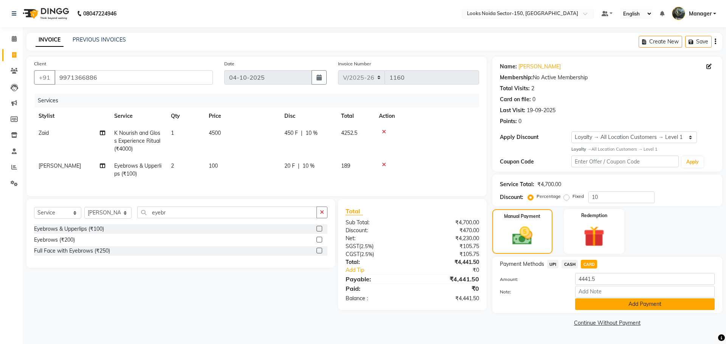
click at [593, 305] on button "Add Payment" at bounding box center [644, 305] width 139 height 12
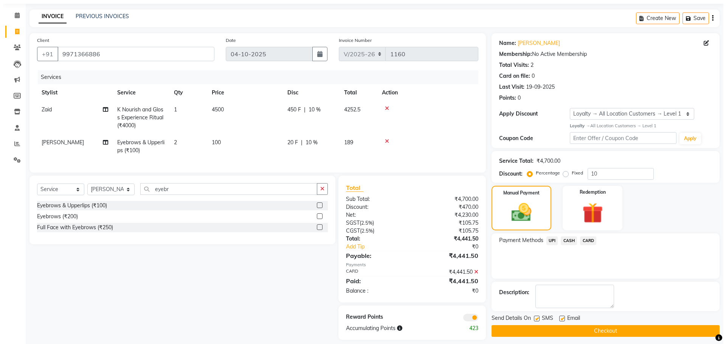
scroll to position [36, 0]
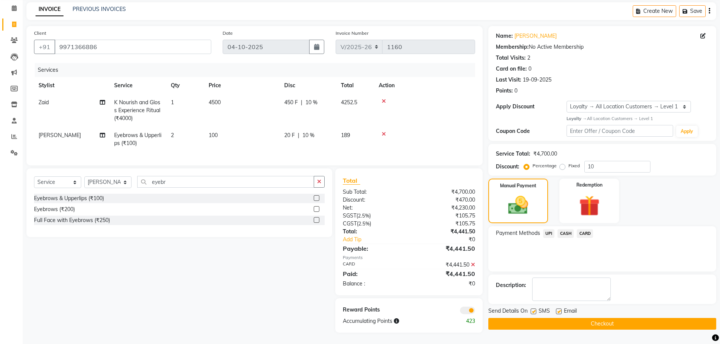
click at [468, 312] on span at bounding box center [467, 311] width 15 height 8
click at [475, 312] on input "checkbox" at bounding box center [475, 312] width 0 height 0
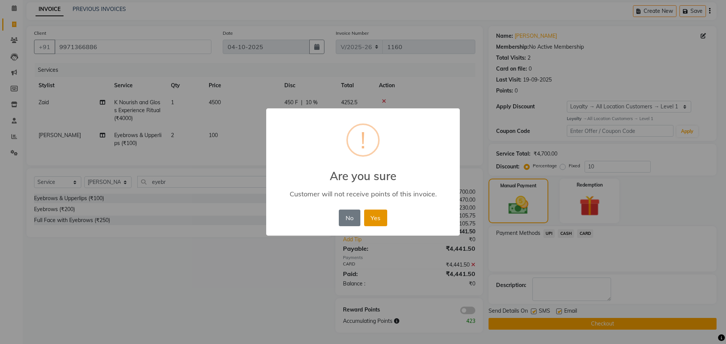
click at [376, 223] on button "Yes" at bounding box center [375, 218] width 23 height 17
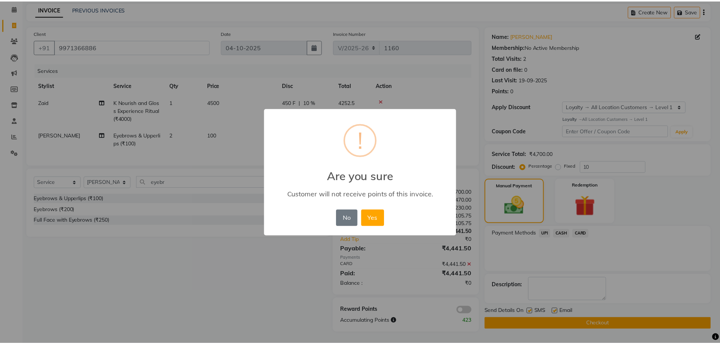
scroll to position [28, 0]
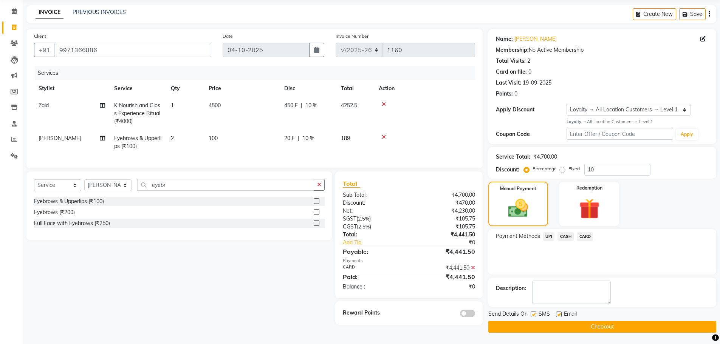
click at [564, 330] on button "Checkout" at bounding box center [602, 327] width 228 height 12
